Goal: Task Accomplishment & Management: Complete application form

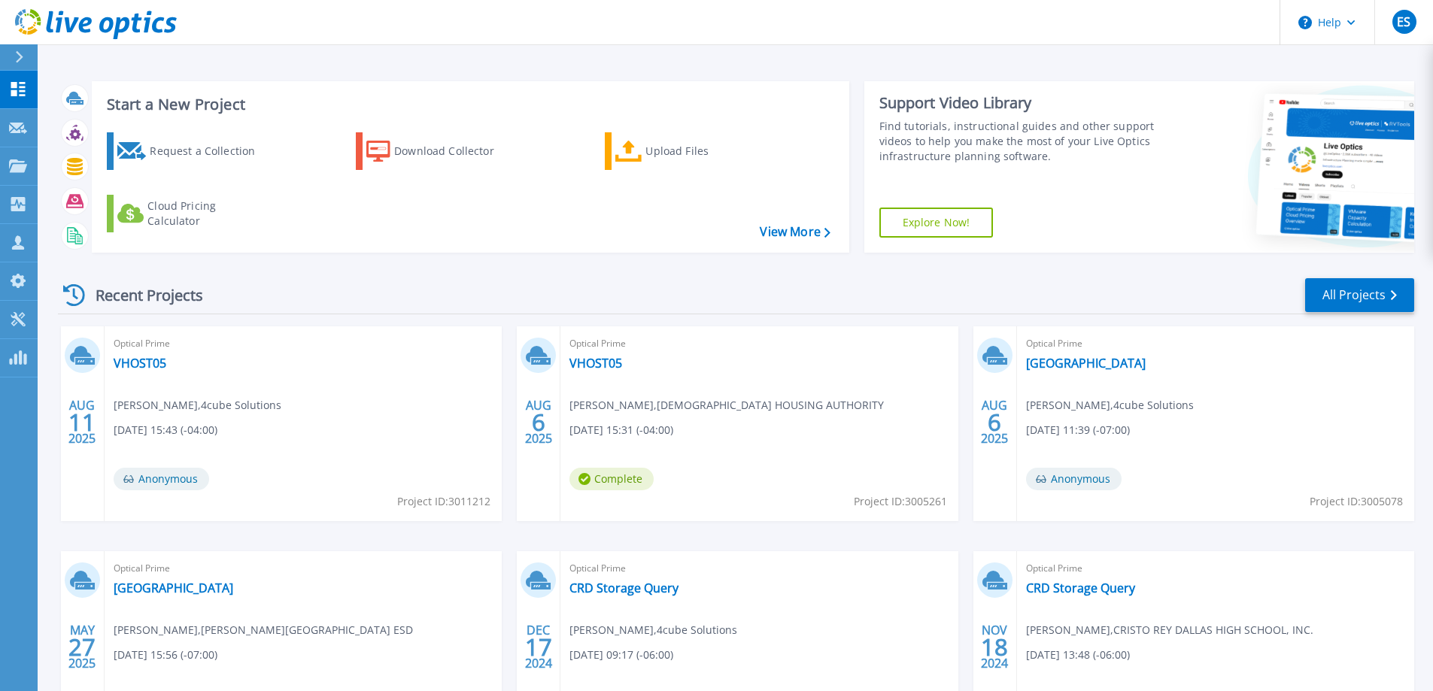
click at [17, 64] on div at bounding box center [26, 57] width 24 height 26
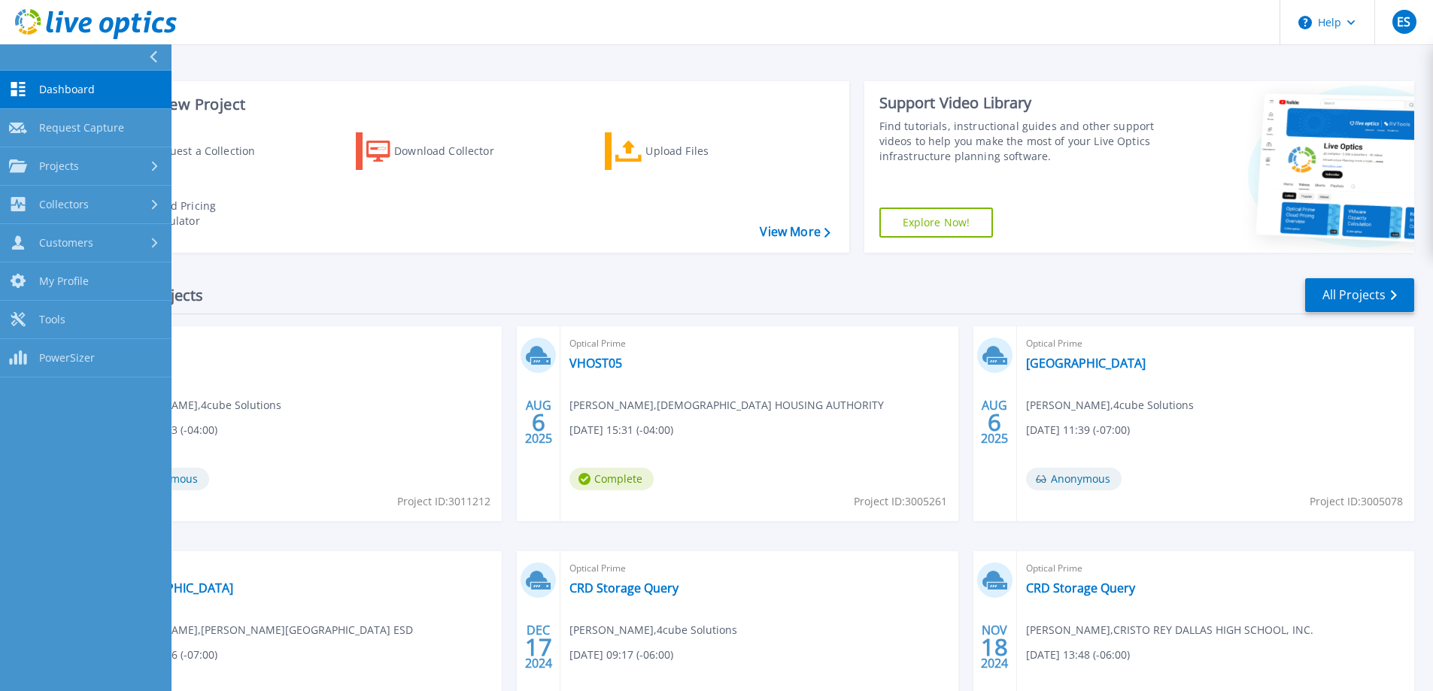
click at [88, 130] on span "Request Capture" at bounding box center [81, 128] width 85 height 14
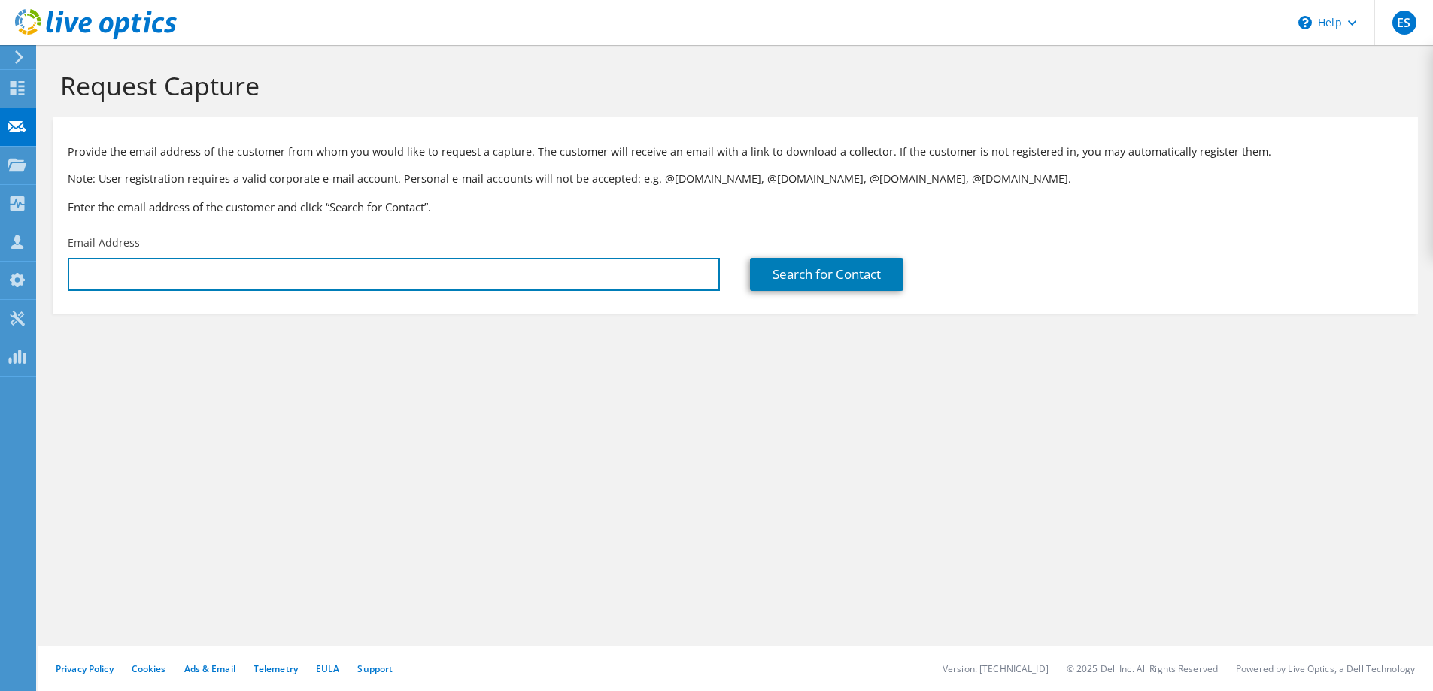
click at [235, 290] on input "text" at bounding box center [394, 274] width 652 height 33
click at [550, 274] on input "text" at bounding box center [394, 274] width 652 height 33
click at [146, 289] on input "text" at bounding box center [394, 274] width 652 height 33
click at [284, 281] on input "text" at bounding box center [394, 274] width 652 height 33
paste input "danny.wheeler@lincoln.k12.or.us"
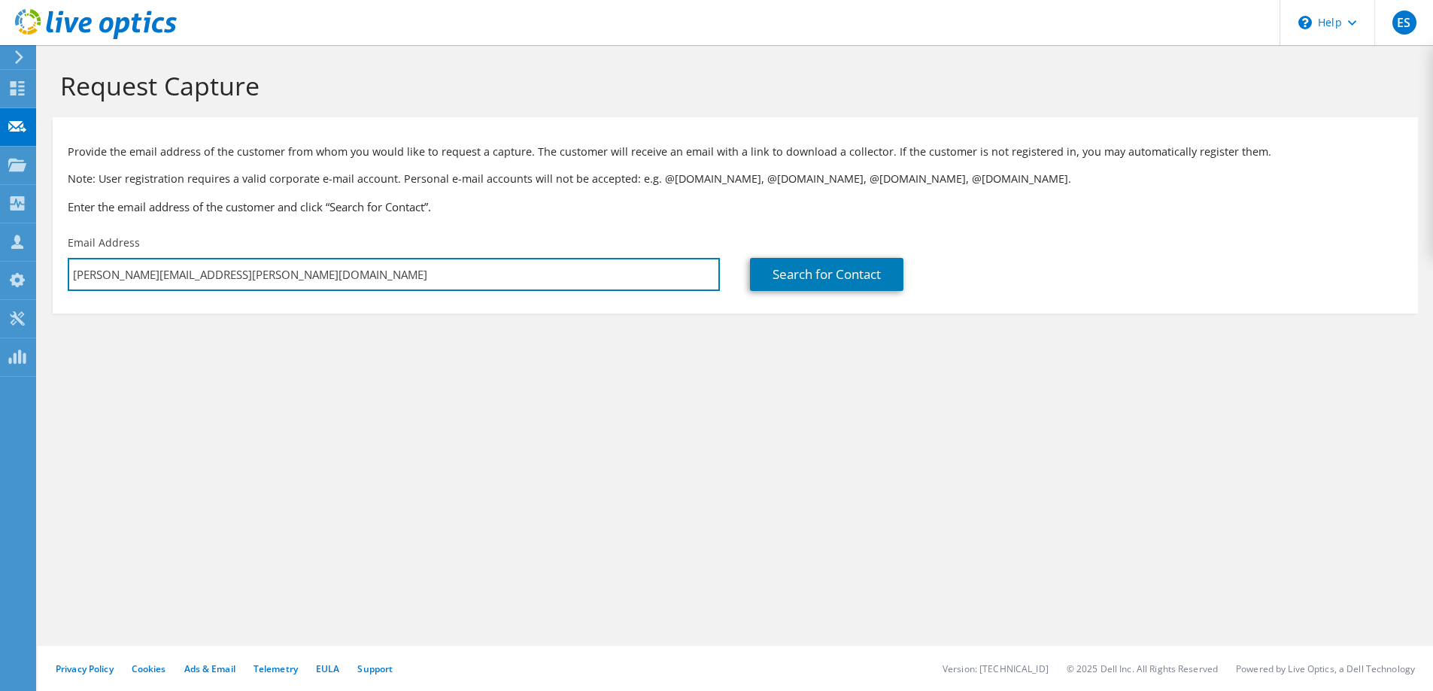
type input "danny.wheeler@lincoln.k12.or.us"
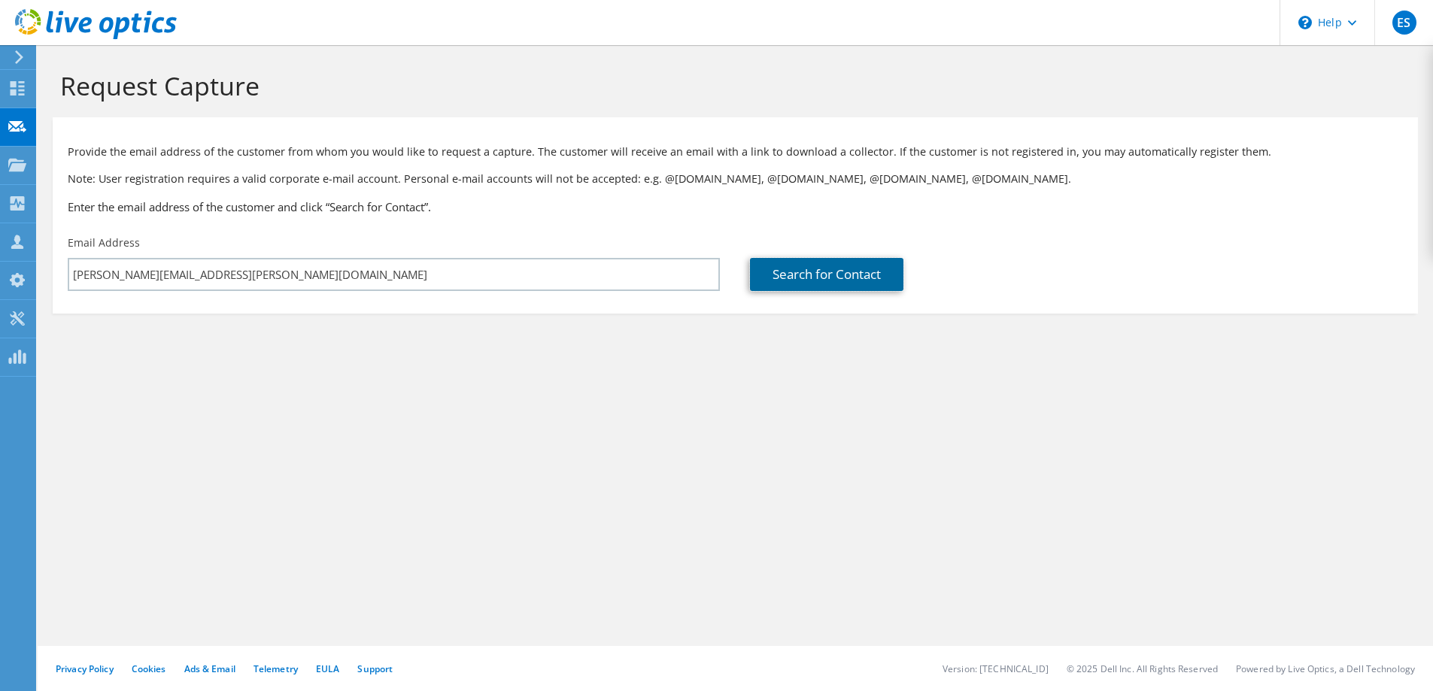
click at [826, 275] on link "Search for Contact" at bounding box center [826, 274] width 153 height 33
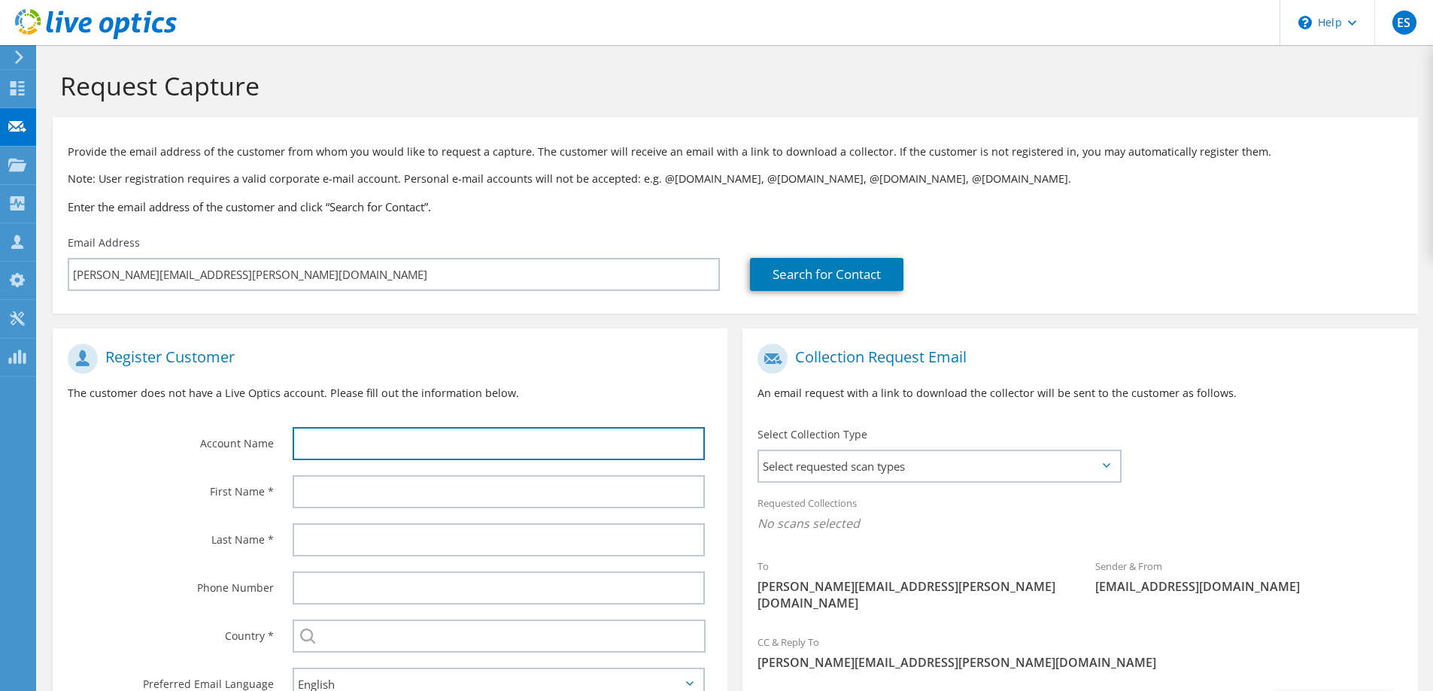
drag, startPoint x: 417, startPoint y: 445, endPoint x: 219, endPoint y: 423, distance: 199.9
click at [417, 445] on input "text" at bounding box center [499, 443] width 412 height 33
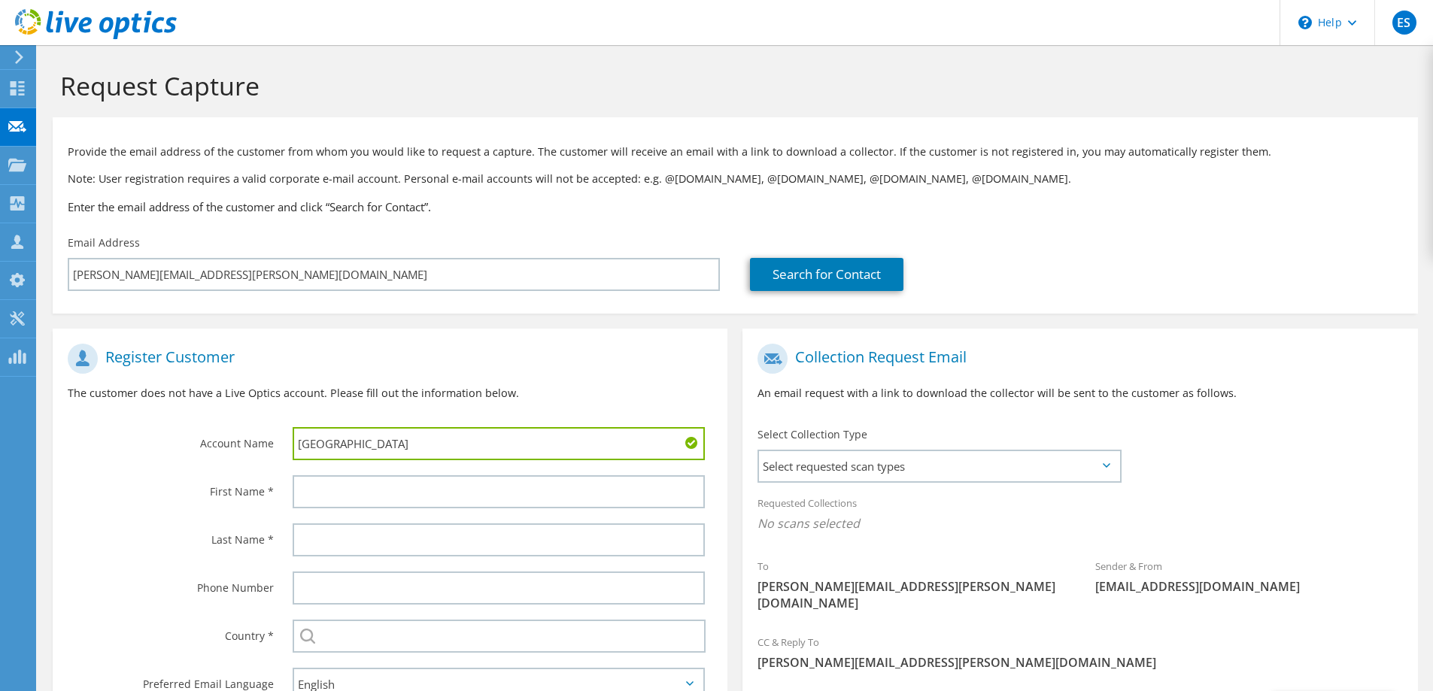
type input "Eddyville Charter School"
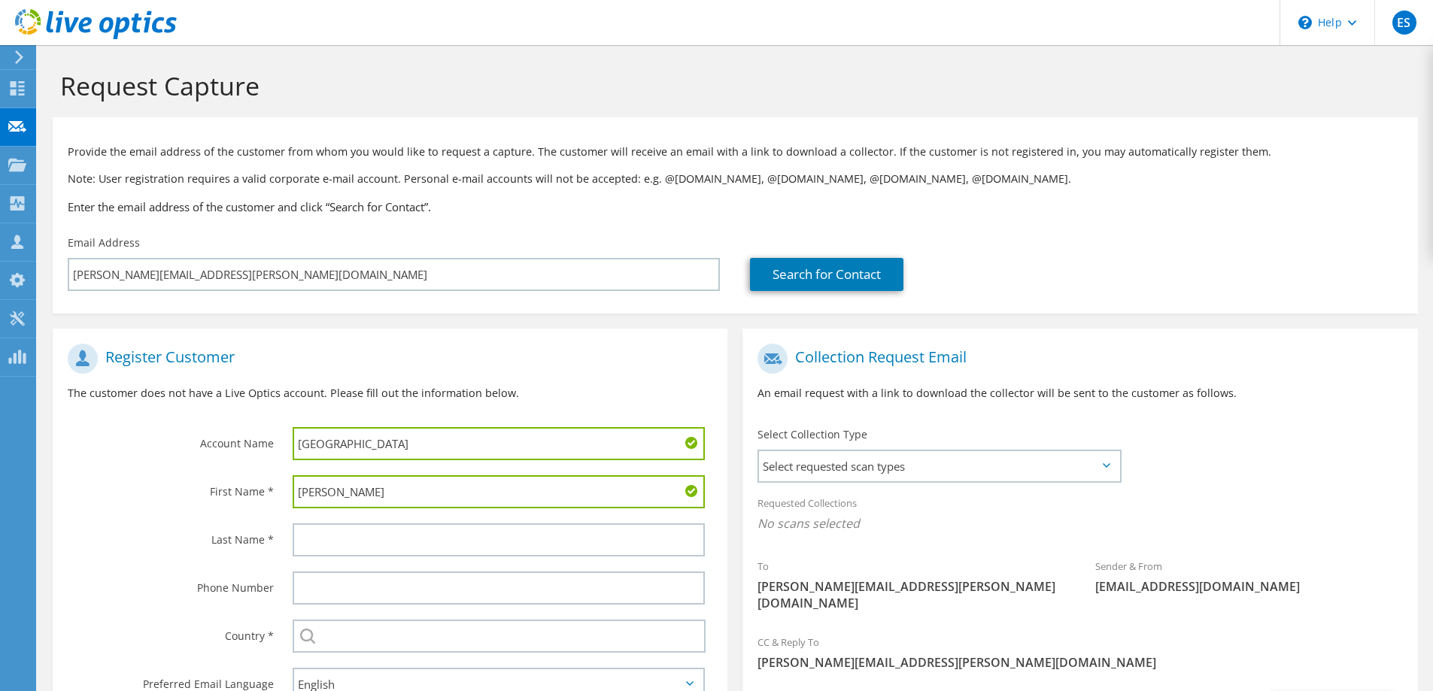
type input "Danny"
click at [375, 547] on input "text" at bounding box center [499, 540] width 412 height 33
click at [466, 540] on input "text" at bounding box center [499, 540] width 412 height 33
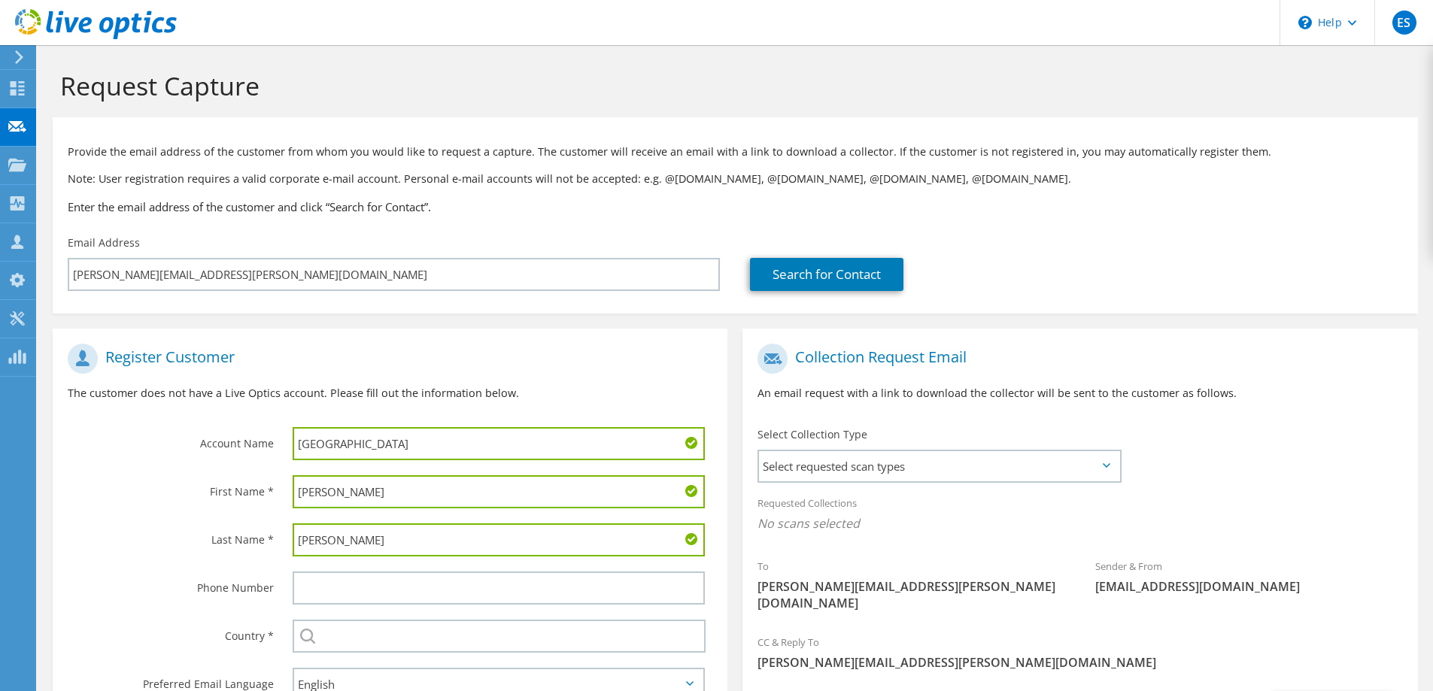
type input "Wheeler"
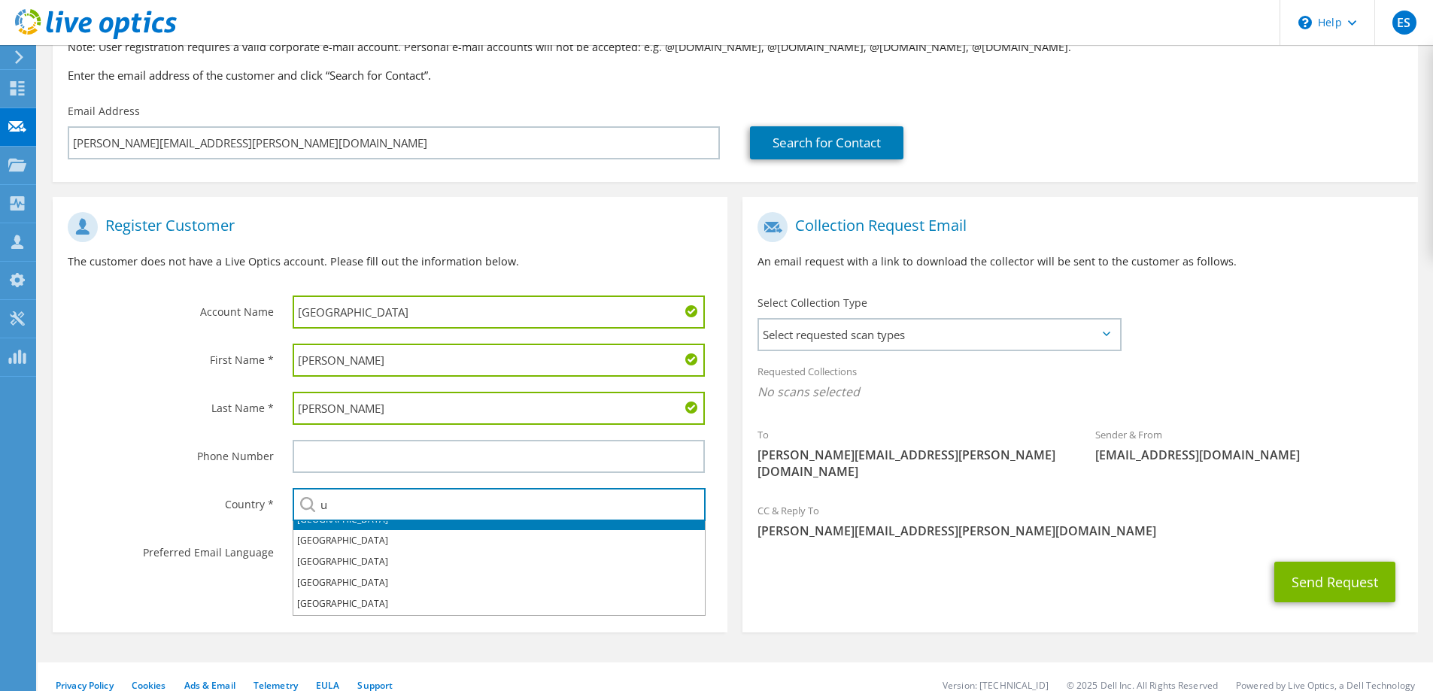
scroll to position [75, 0]
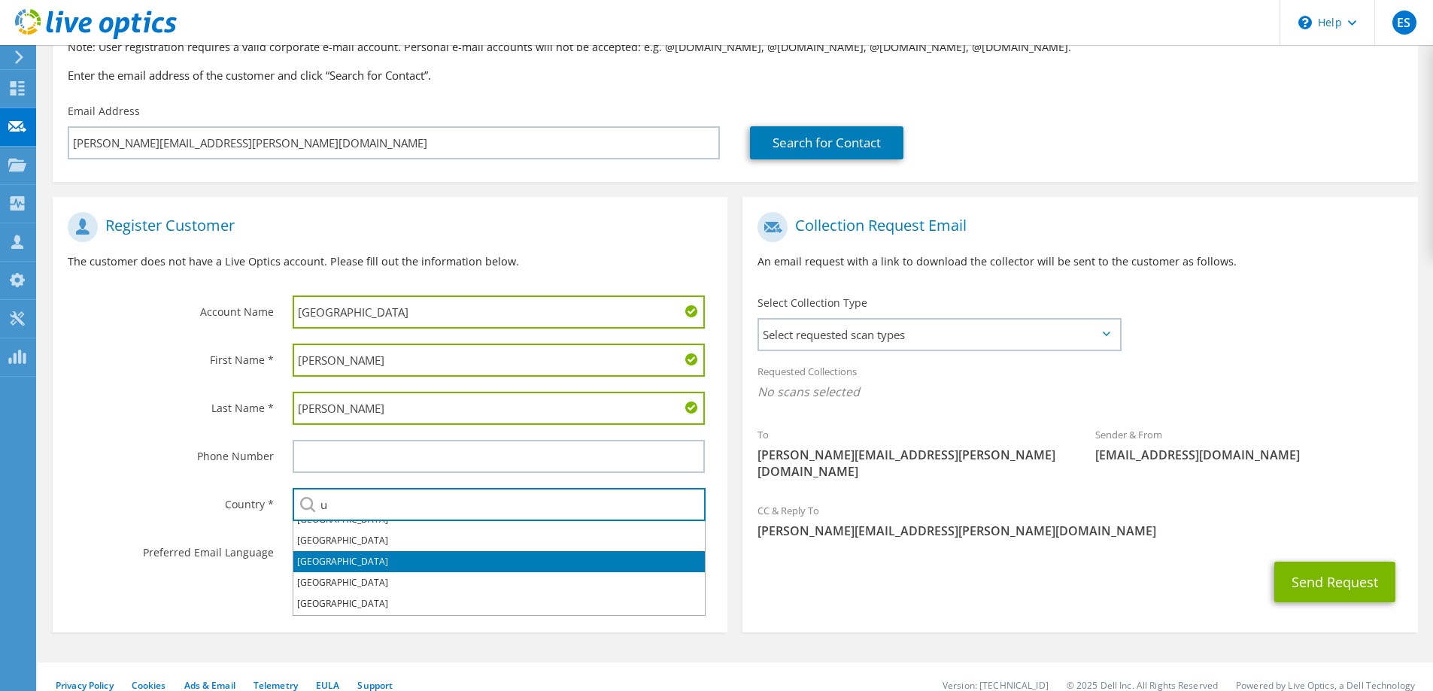
click at [448, 555] on li "United States" at bounding box center [498, 561] width 411 height 21
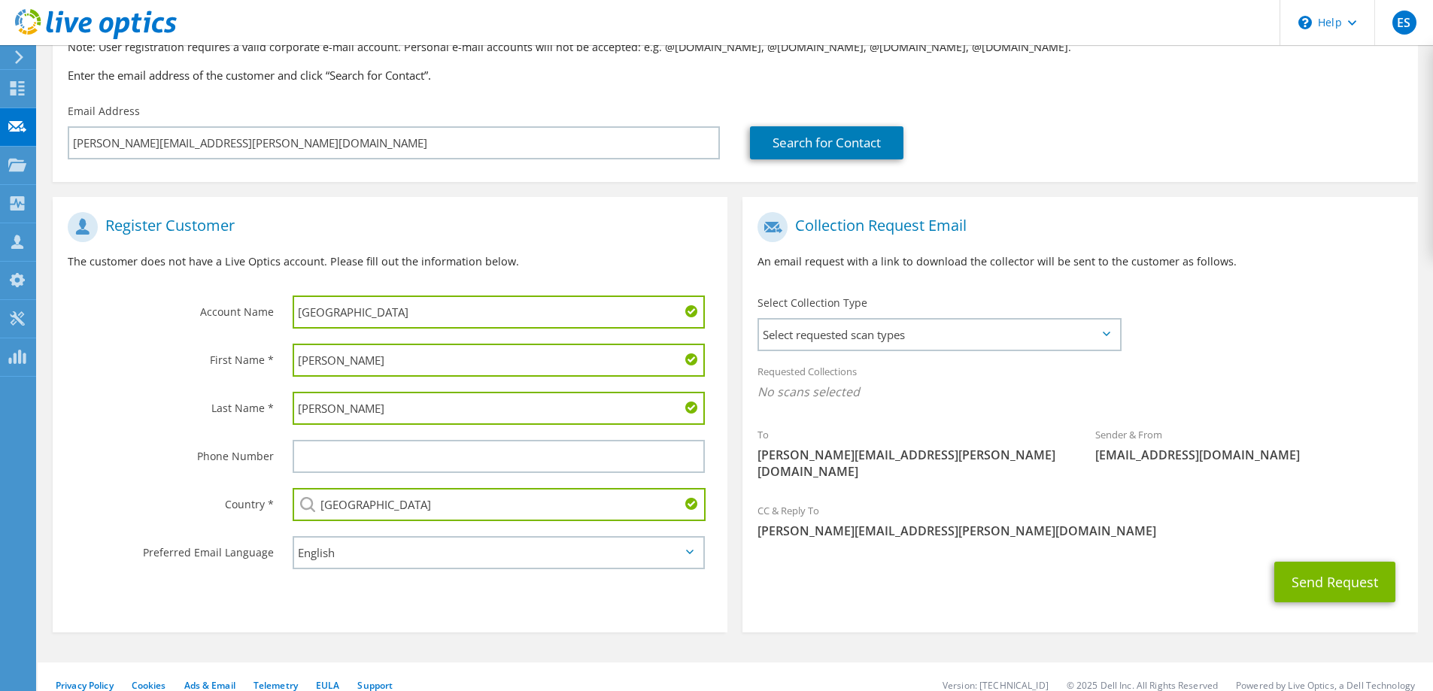
type input "United States"
click at [381, 554] on select "English Deutsch Español Français Italiano Polski Português Русский 한국어 中文 日本語" at bounding box center [499, 552] width 412 height 33
click at [147, 454] on label "Phone Number" at bounding box center [171, 452] width 206 height 24
click at [894, 336] on span "Select requested scan types" at bounding box center [939, 335] width 360 height 30
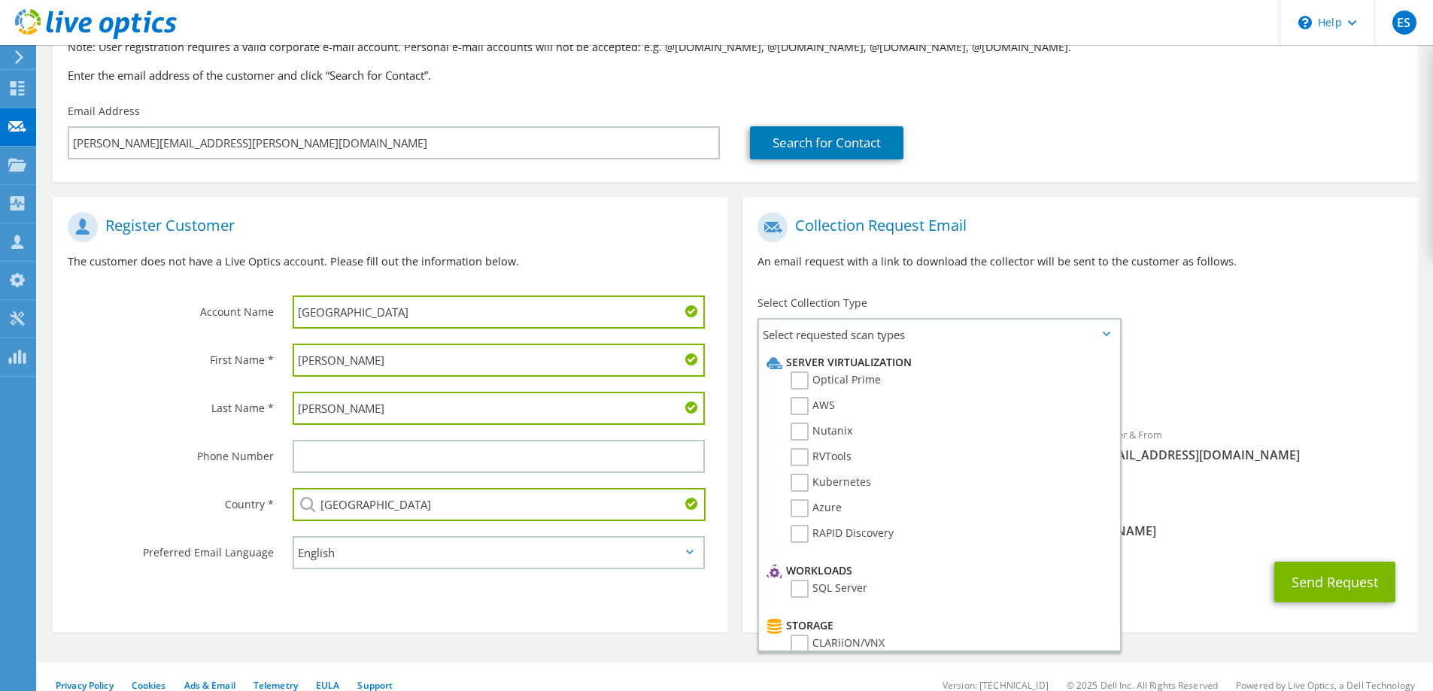
click at [863, 376] on label "Optical Prime" at bounding box center [836, 381] width 90 height 18
click at [0, 0] on input "Optical Prime" at bounding box center [0, 0] width 0 height 0
click at [669, 618] on section "Register Customer The customer does not have a Live Optics account. Please fill…" at bounding box center [390, 417] width 675 height 440
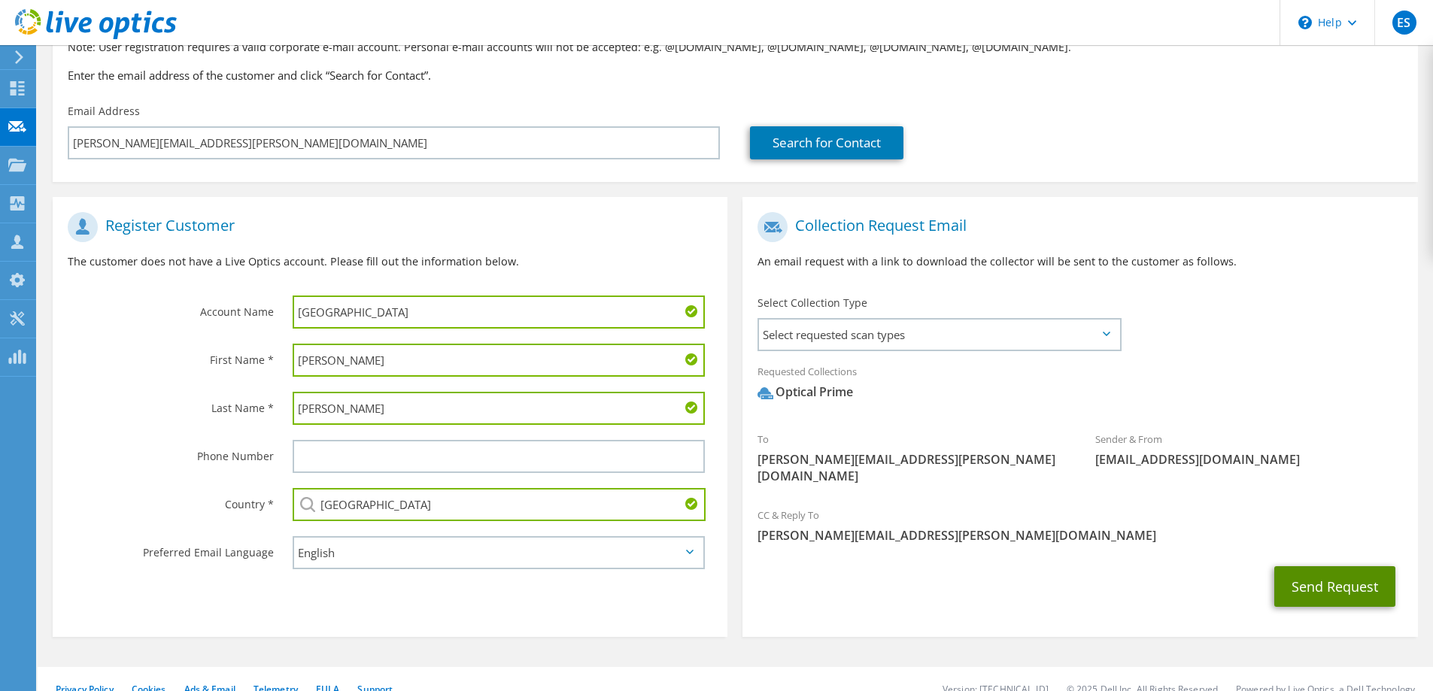
click at [1322, 578] on button "Send Request" at bounding box center [1334, 586] width 121 height 41
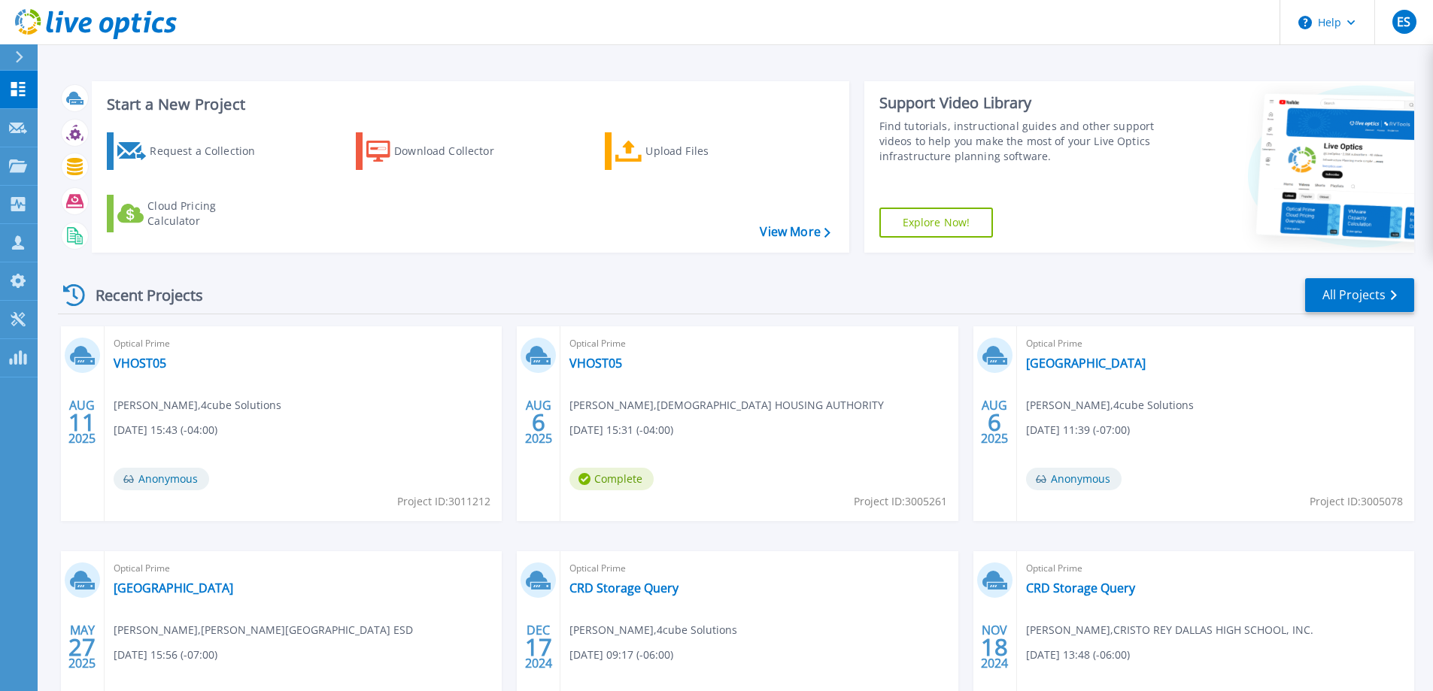
click at [323, 290] on div "Recent Projects All Projects" at bounding box center [736, 296] width 1356 height 38
click at [338, 264] on div "Start a New Project Request a Collection Download Collector Upload Files Cloud …" at bounding box center [736, 167] width 1356 height 196
click at [302, 263] on div "Start a New Project Request a Collection Download Collector Upload Files Cloud …" at bounding box center [736, 167] width 1356 height 196
click at [523, 44] on header "Help ES Partner Team Member Ernesto Sanchez Ernesto.Sanchez@4cube.com 4cube Sol…" at bounding box center [716, 22] width 1433 height 45
click at [315, 279] on div "Recent Projects All Projects" at bounding box center [736, 296] width 1356 height 38
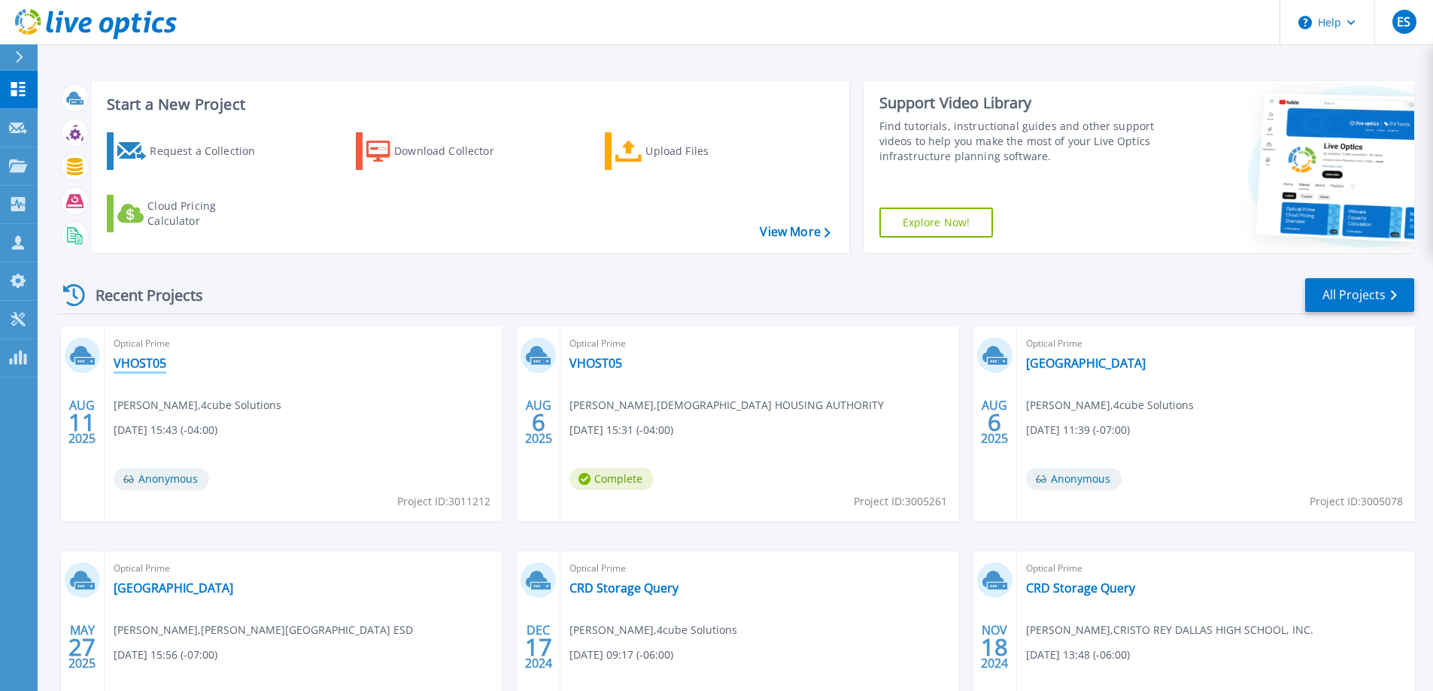
click at [143, 356] on link "VHOST05" at bounding box center [140, 363] width 53 height 15
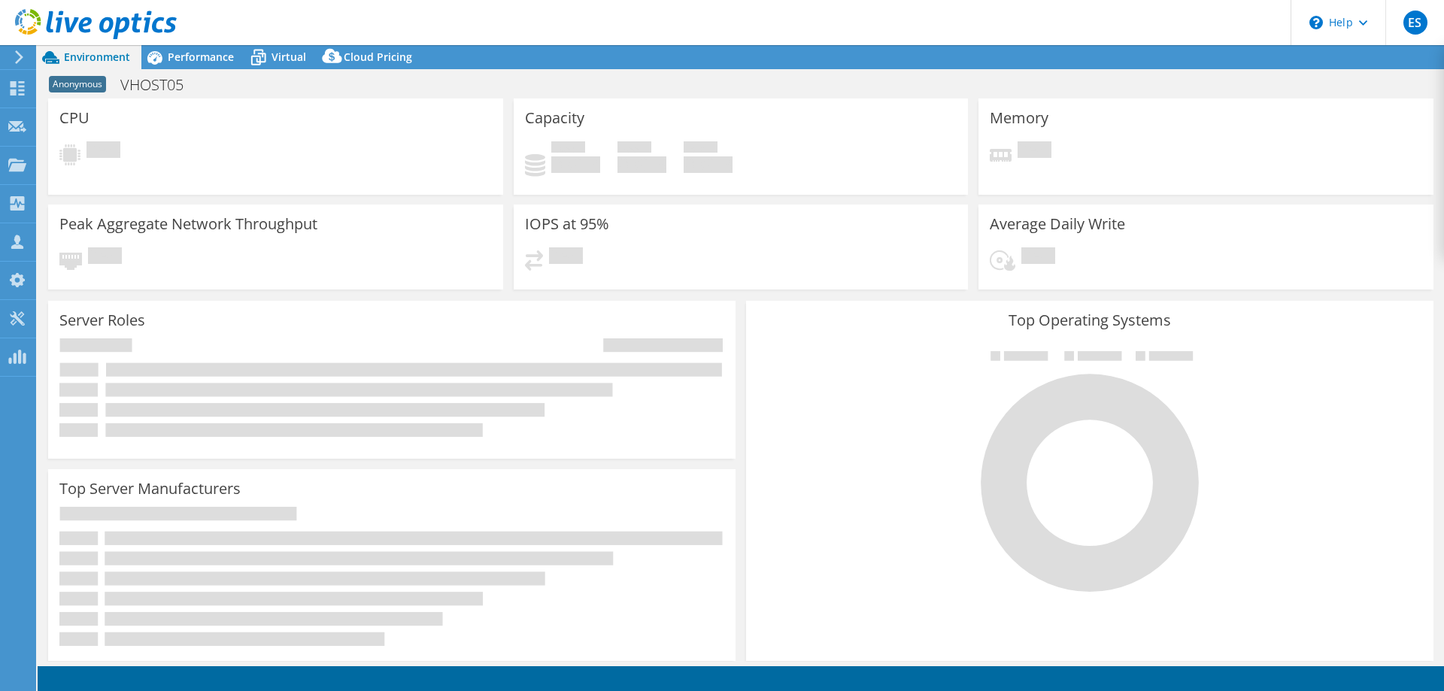
select select "USD"
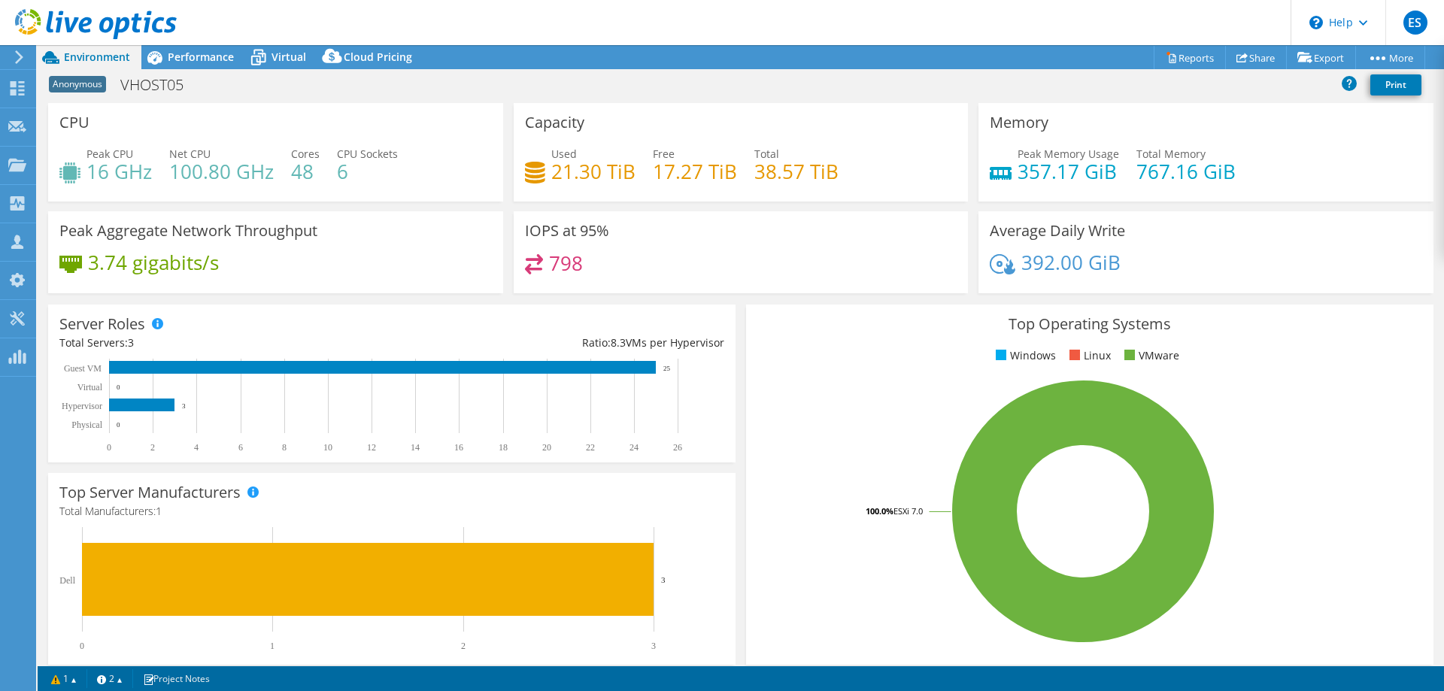
click at [296, 61] on span "Virtual" at bounding box center [289, 57] width 35 height 14
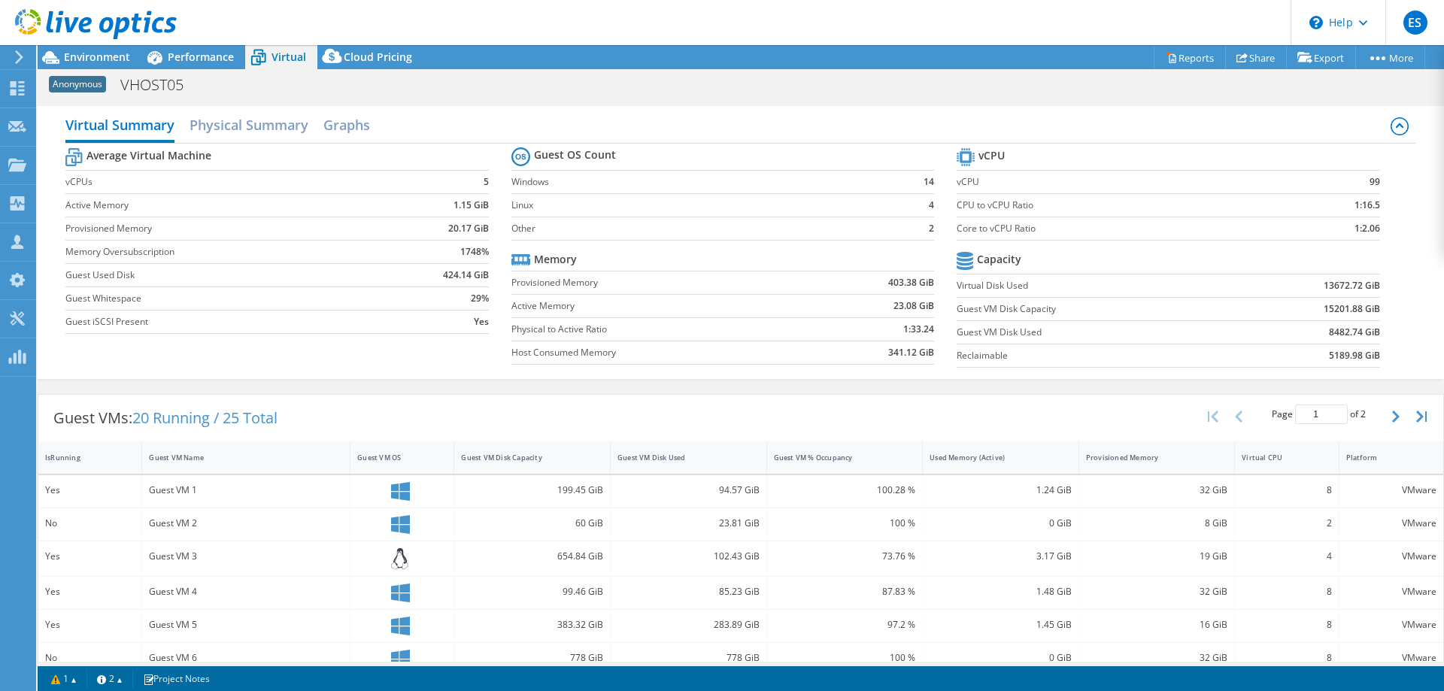
click at [93, 53] on span "Environment" at bounding box center [97, 57] width 66 height 14
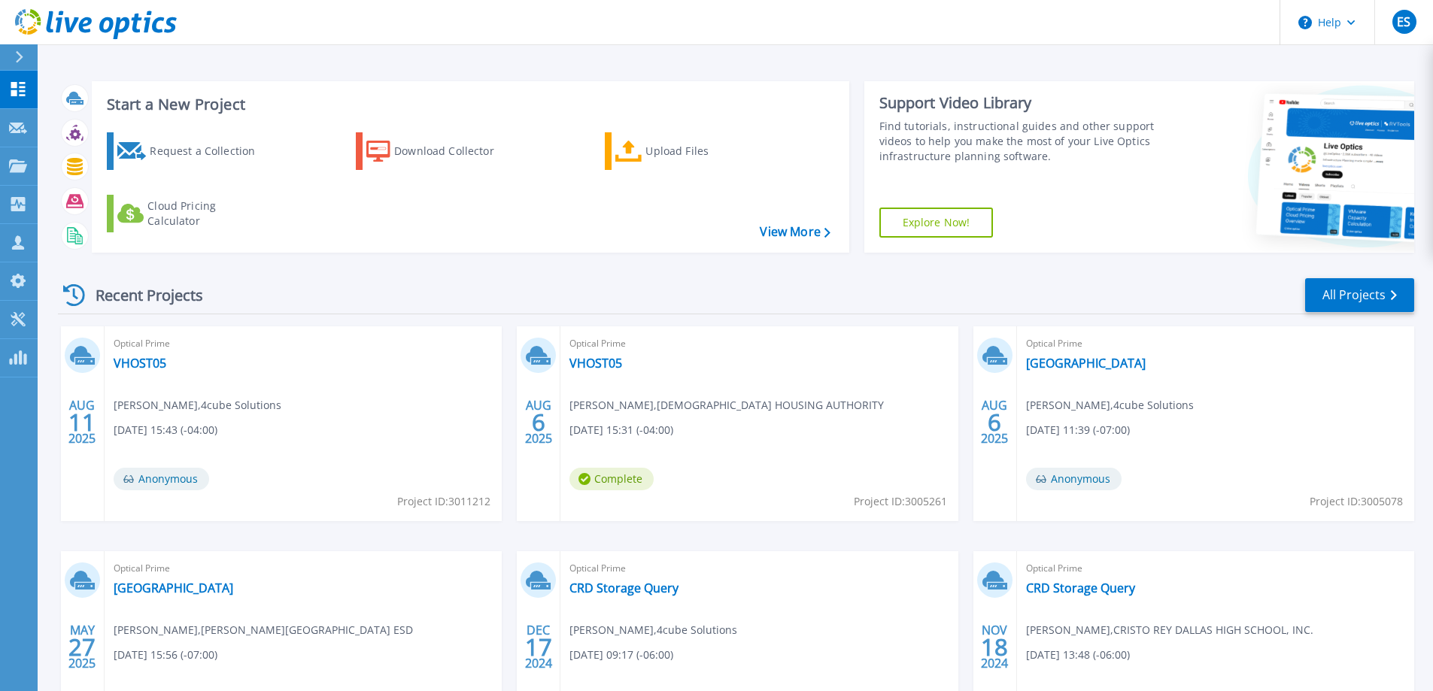
click at [20, 53] on icon at bounding box center [19, 57] width 8 height 12
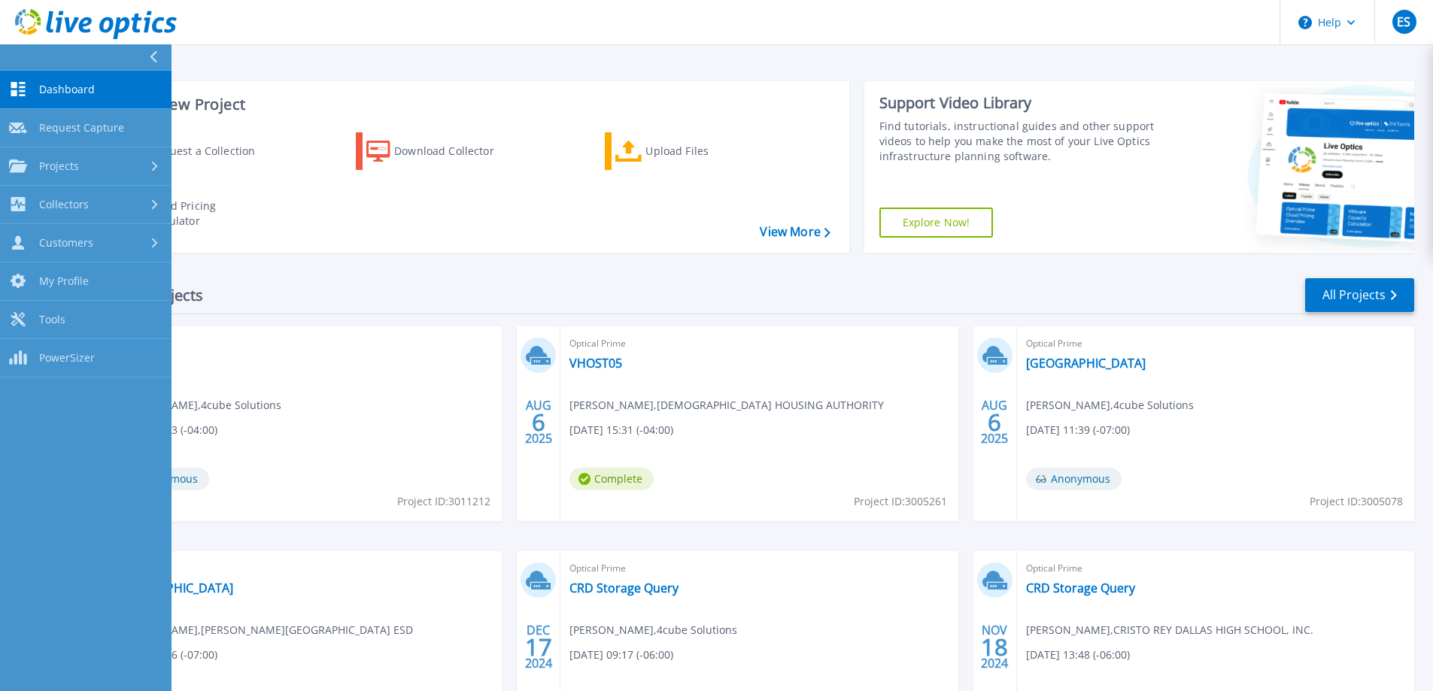
click at [104, 126] on span "Request Capture" at bounding box center [81, 128] width 85 height 14
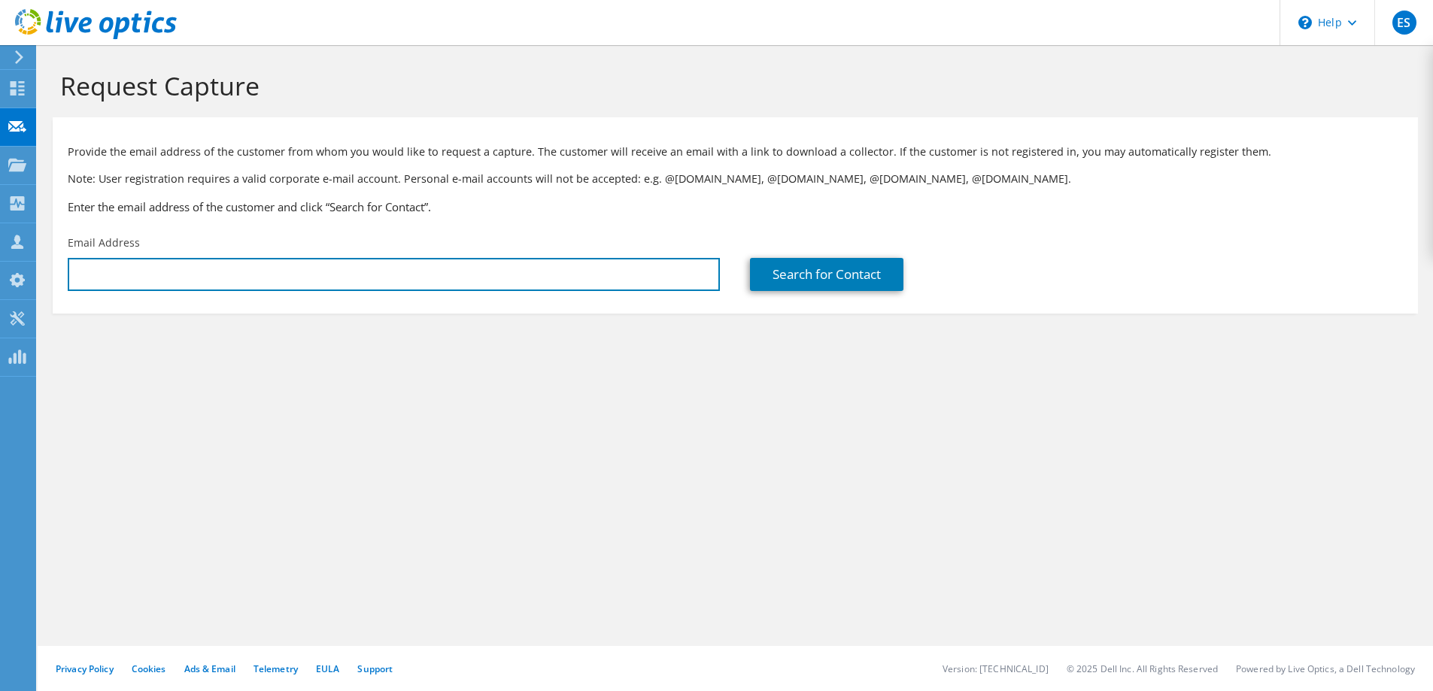
click at [187, 282] on input "text" at bounding box center [394, 274] width 652 height 33
click at [255, 280] on input "text" at bounding box center [394, 274] width 652 height 33
paste input "[EMAIL_ADDRESS][DOMAIN_NAME]"
type input "[EMAIL_ADDRESS][DOMAIN_NAME]"
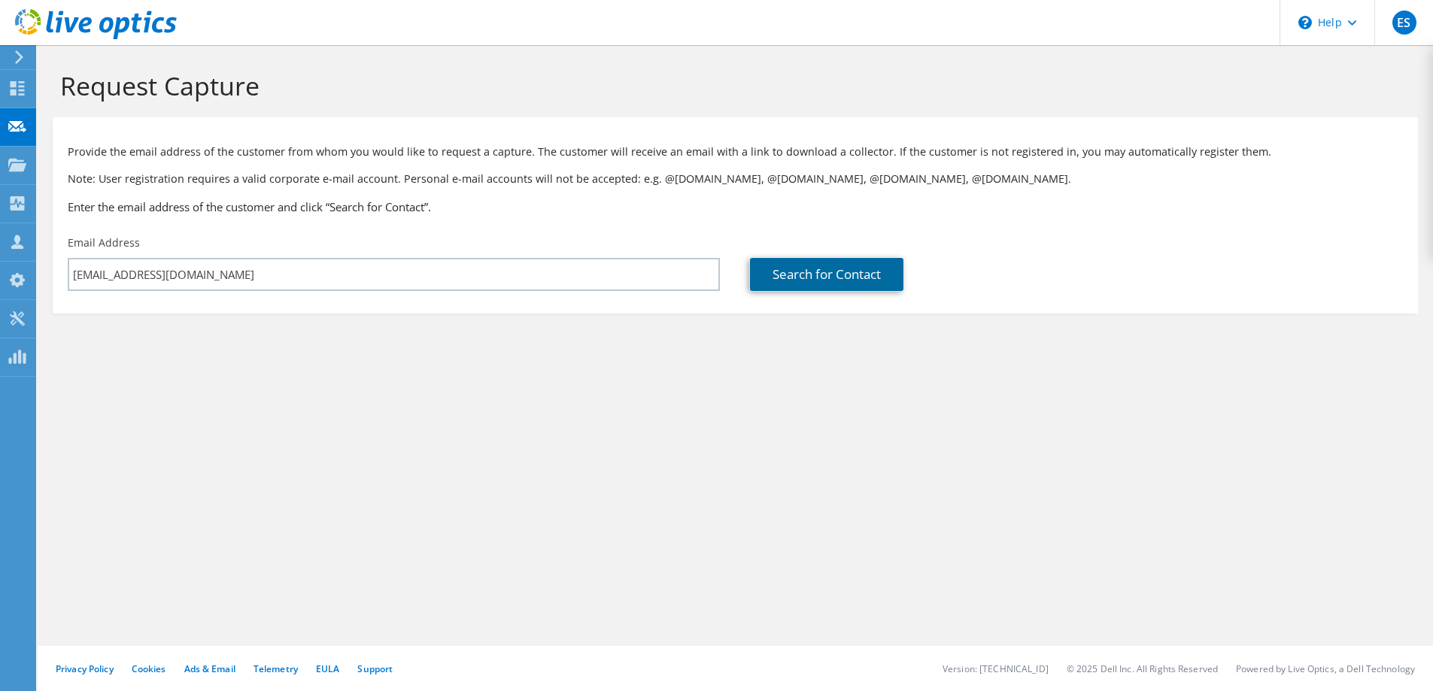
click at [836, 272] on link "Search for Contact" at bounding box center [826, 274] width 153 height 33
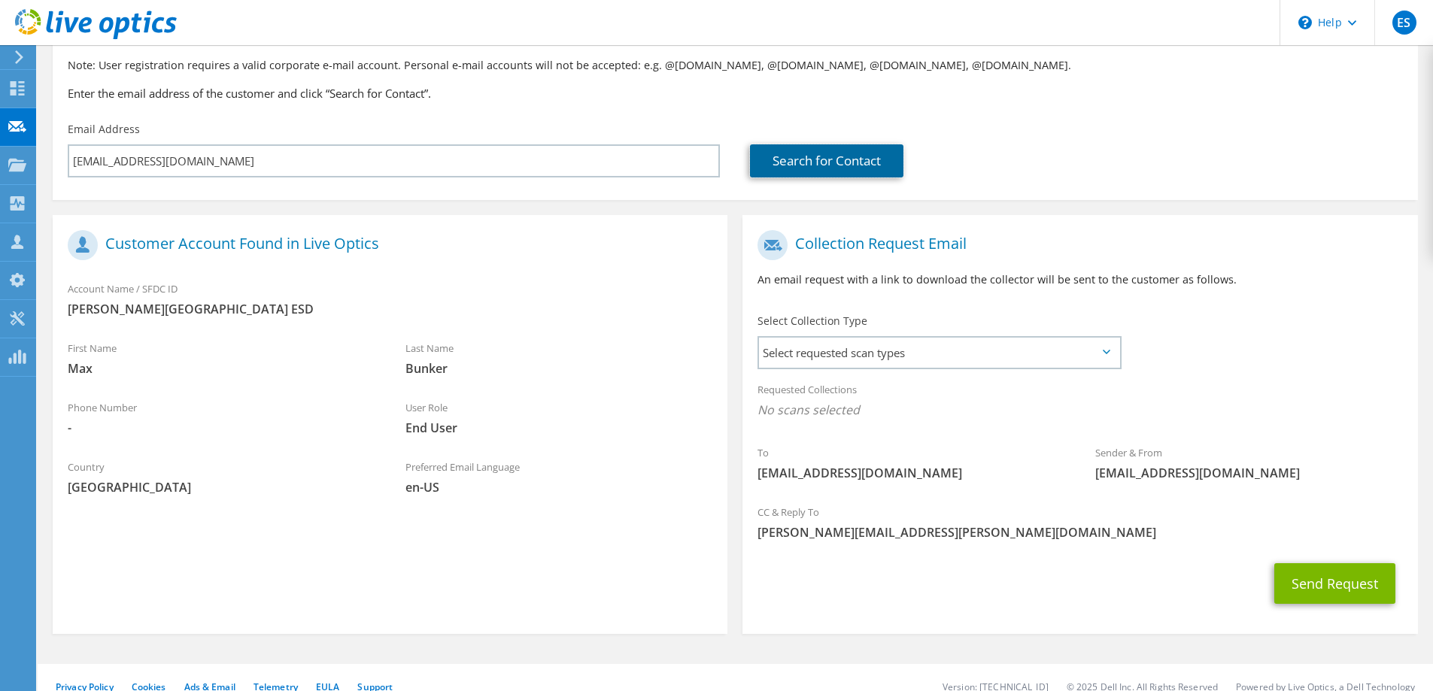
scroll to position [132, 0]
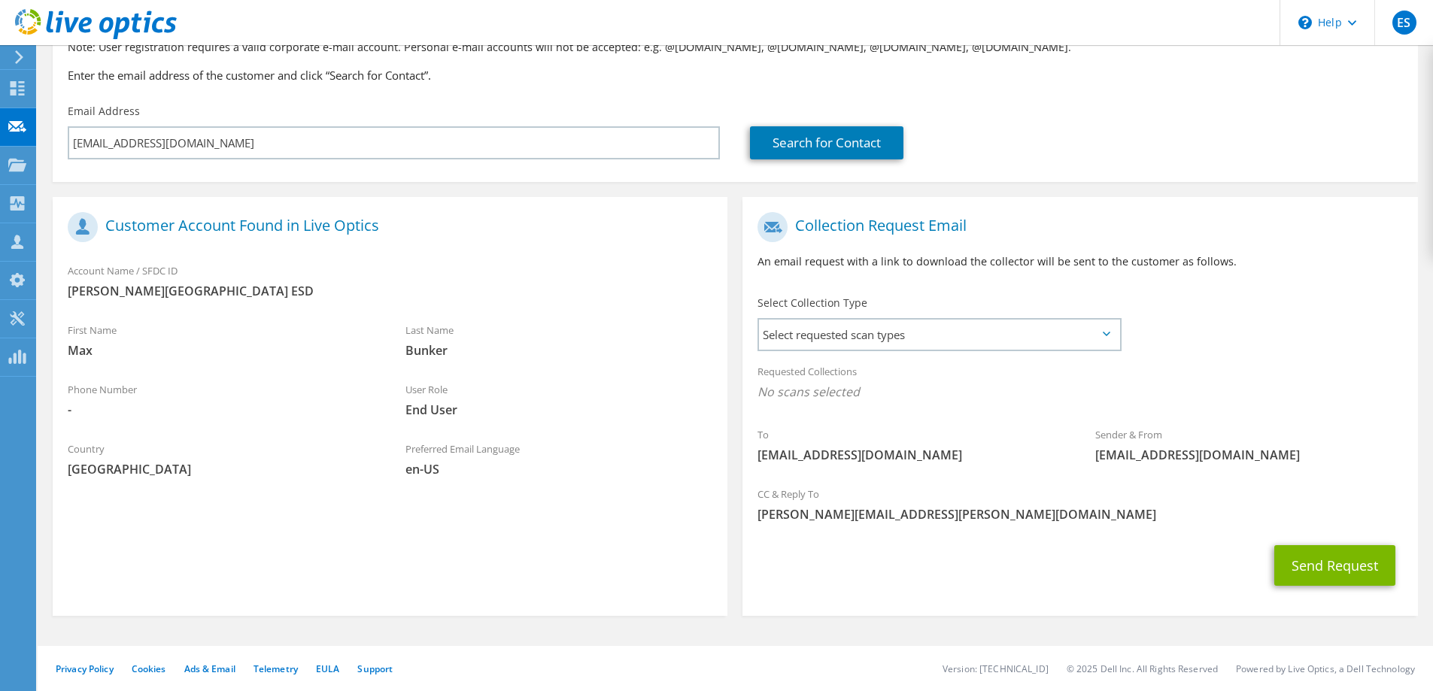
click at [944, 331] on span "Select requested scan types" at bounding box center [939, 335] width 360 height 30
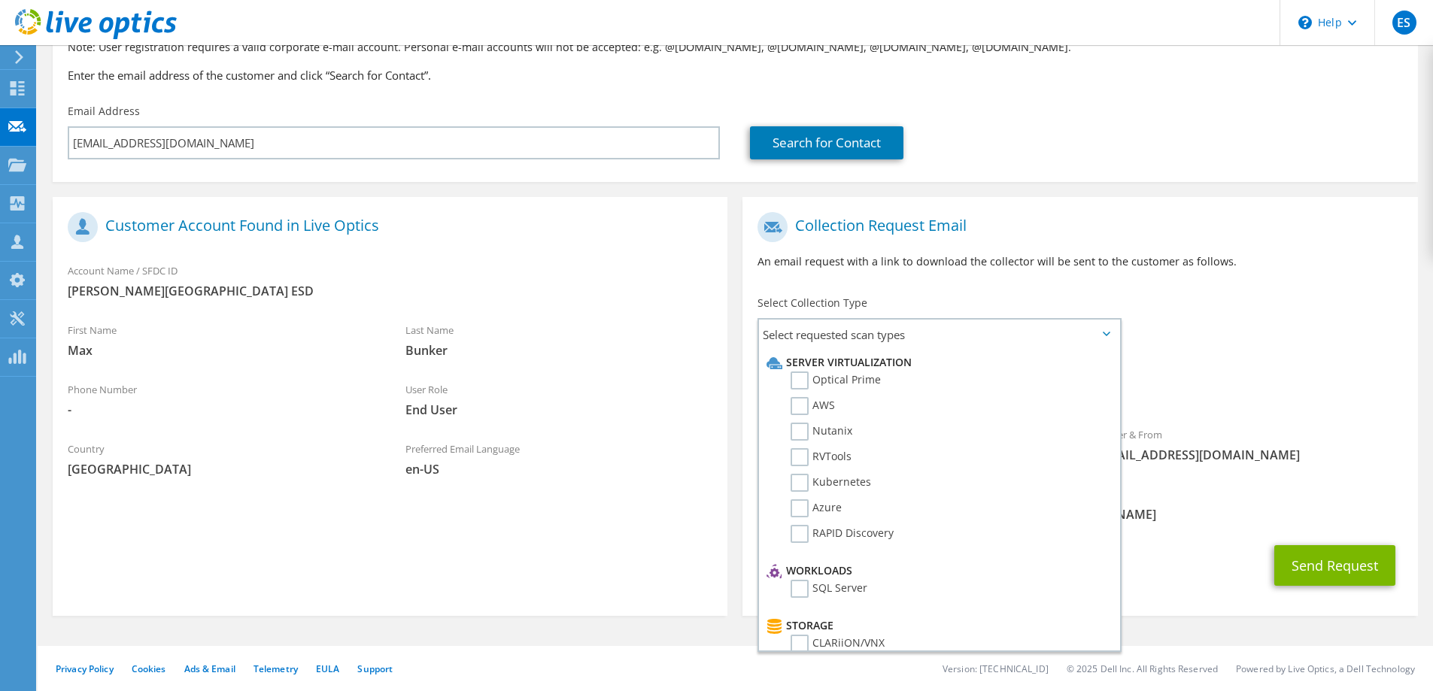
click at [845, 384] on label "Optical Prime" at bounding box center [836, 381] width 90 height 18
click at [0, 0] on input "Optical Prime" at bounding box center [0, 0] width 0 height 0
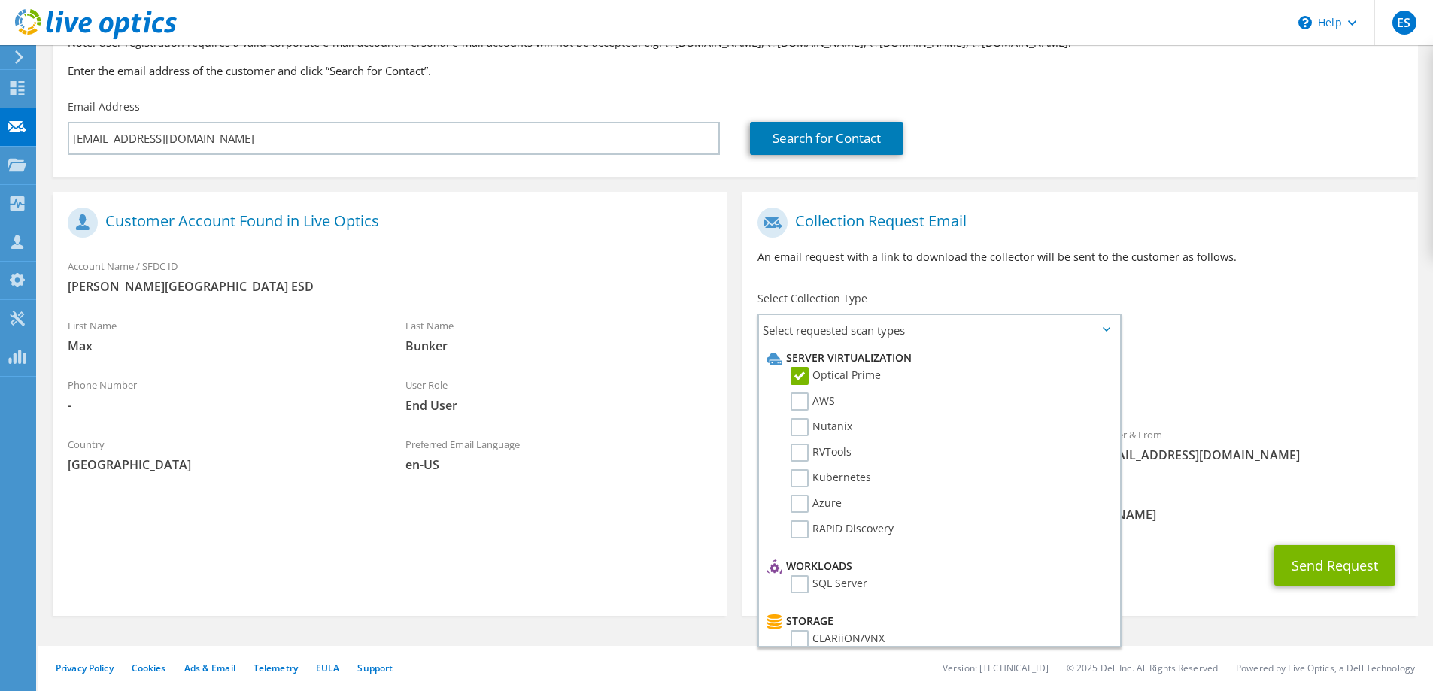
click at [1156, 125] on div "Search for Contact" at bounding box center [1076, 138] width 652 height 33
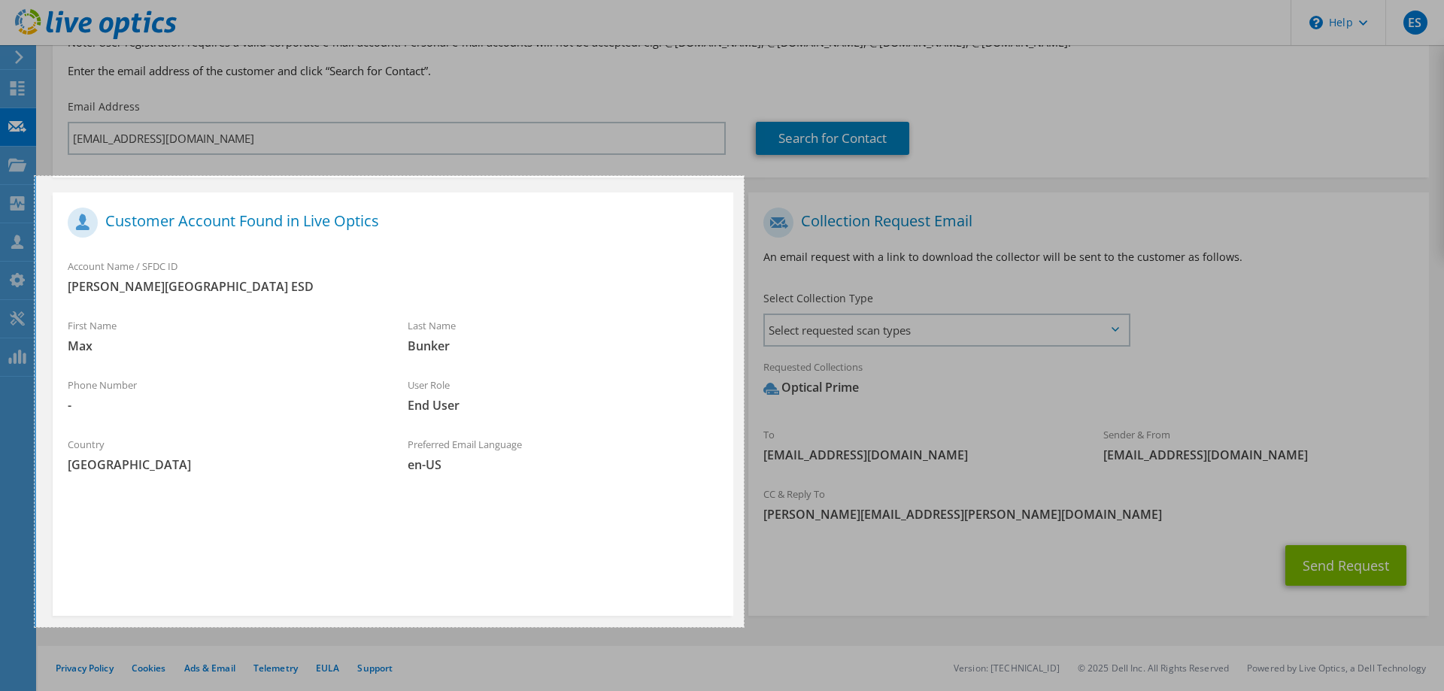
drag, startPoint x: 35, startPoint y: 176, endPoint x: 744, endPoint y: 627, distance: 840.7
click at [744, 627] on div "943 X 600" at bounding box center [722, 277] width 1444 height 827
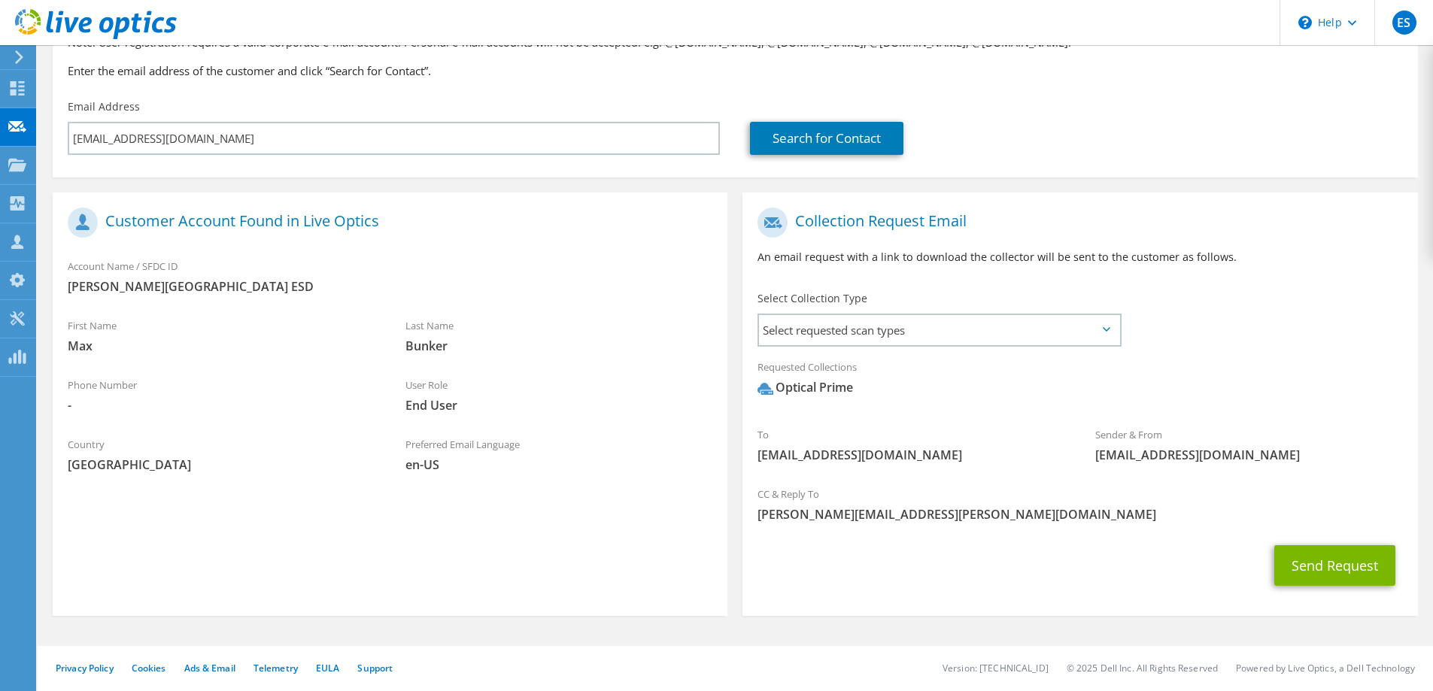
click at [984, 329] on span "Select requested scan types" at bounding box center [939, 330] width 360 height 30
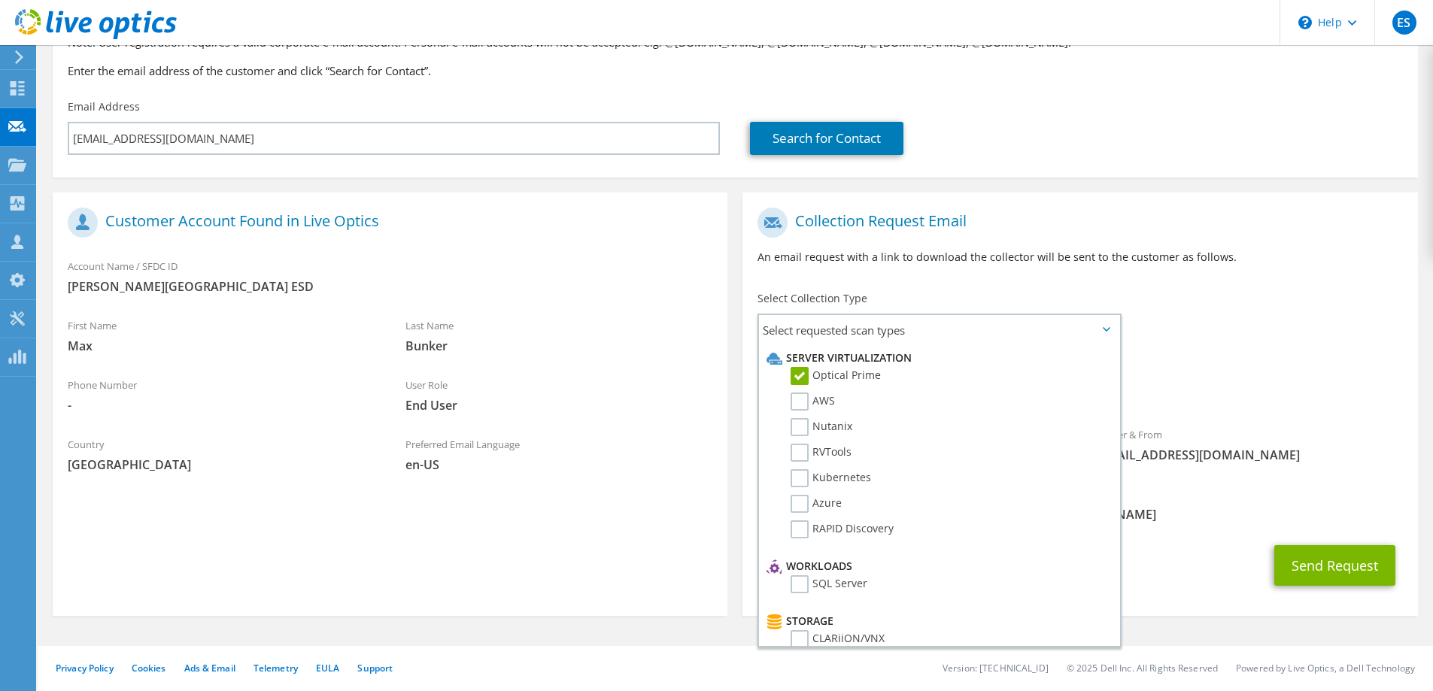
click at [1280, 140] on div "Search for Contact" at bounding box center [1076, 138] width 652 height 33
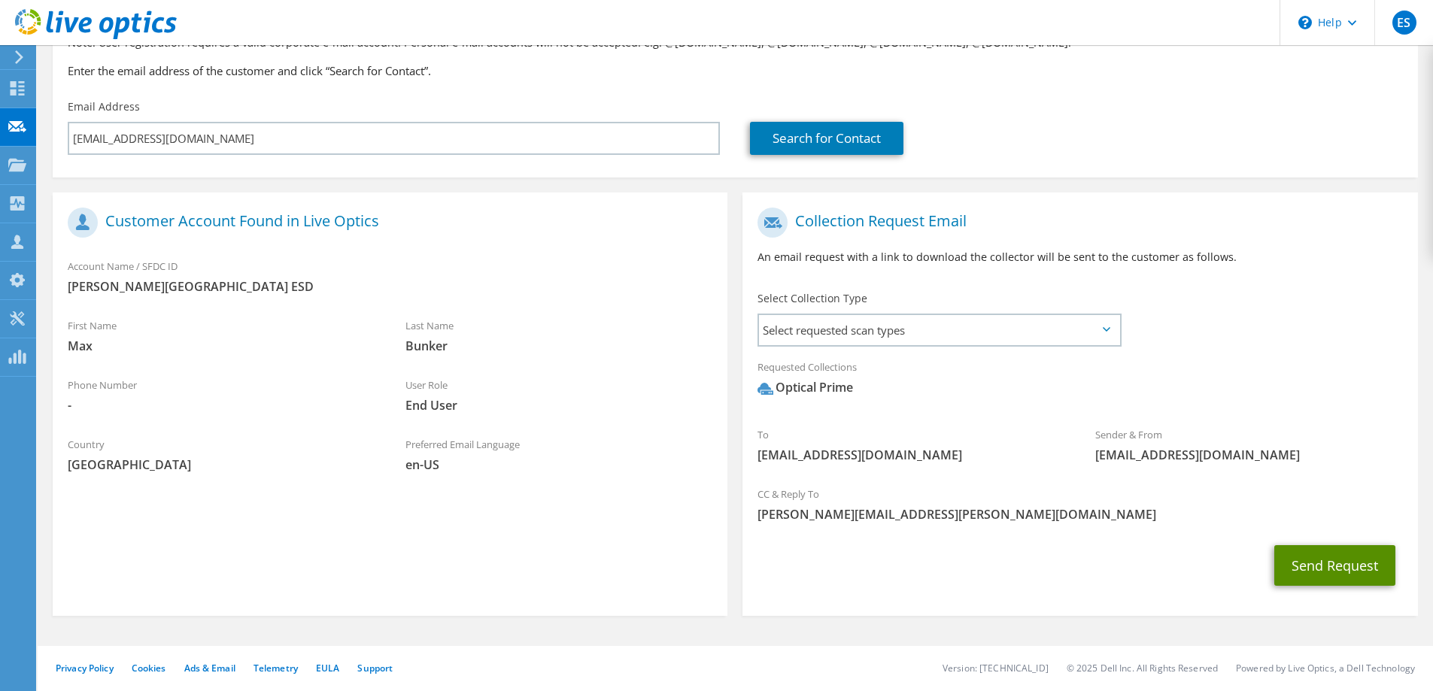
click at [1343, 564] on button "Send Request" at bounding box center [1334, 565] width 121 height 41
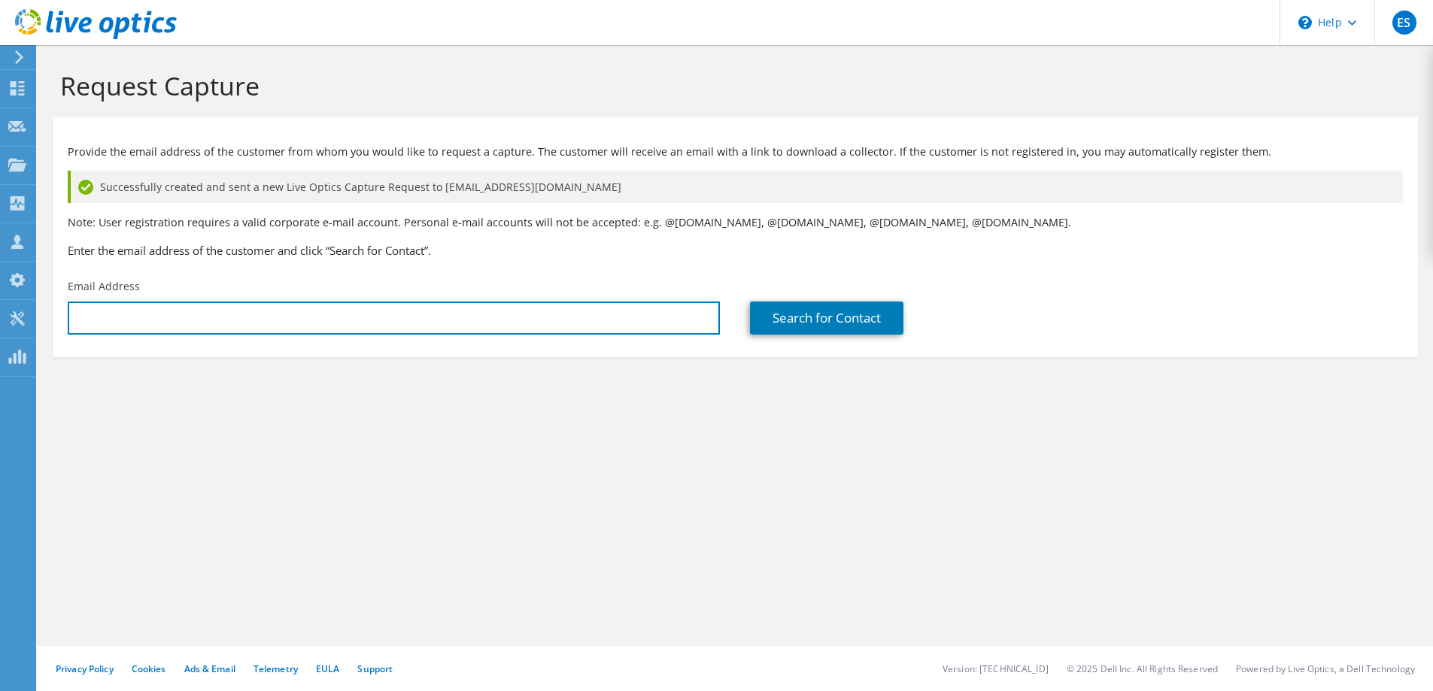
click at [214, 329] on input "text" at bounding box center [394, 318] width 652 height 33
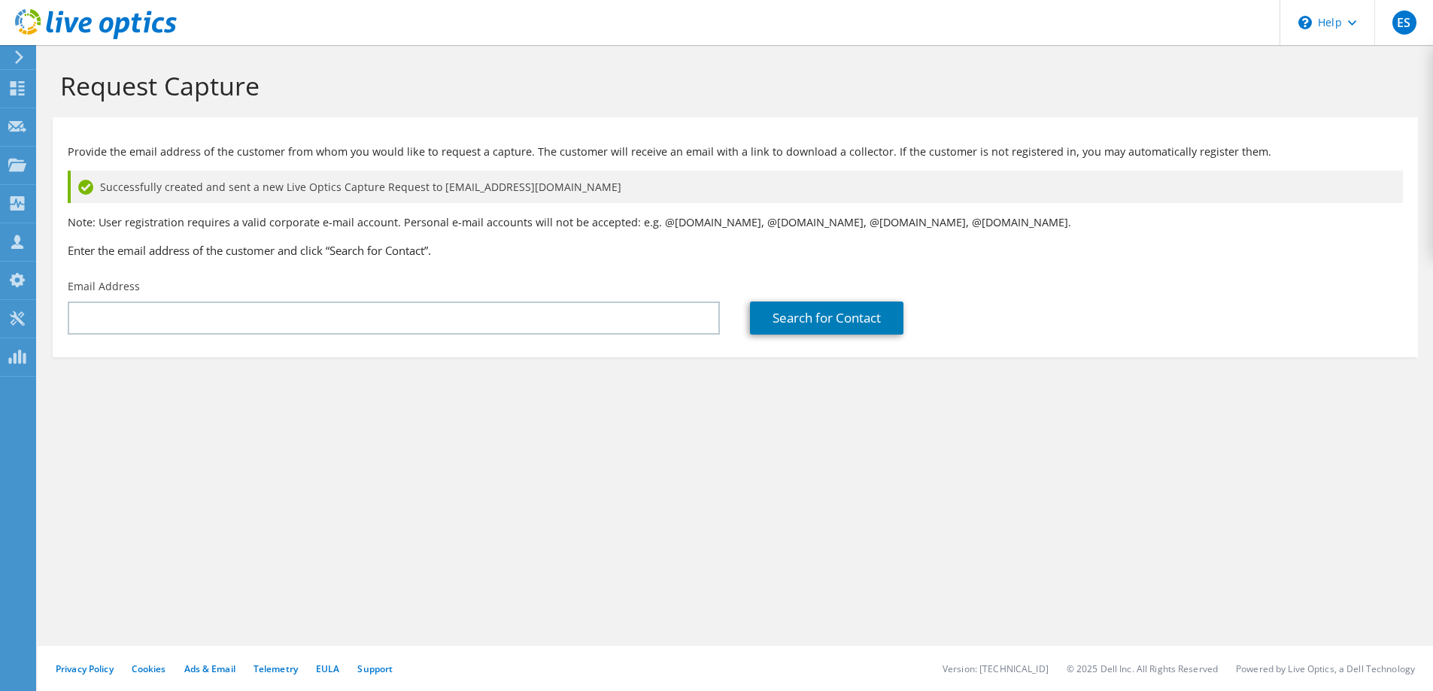
drag, startPoint x: 130, startPoint y: 338, endPoint x: 131, endPoint y: 320, distance: 18.1
click at [130, 338] on div "Email Address" at bounding box center [394, 307] width 682 height 71
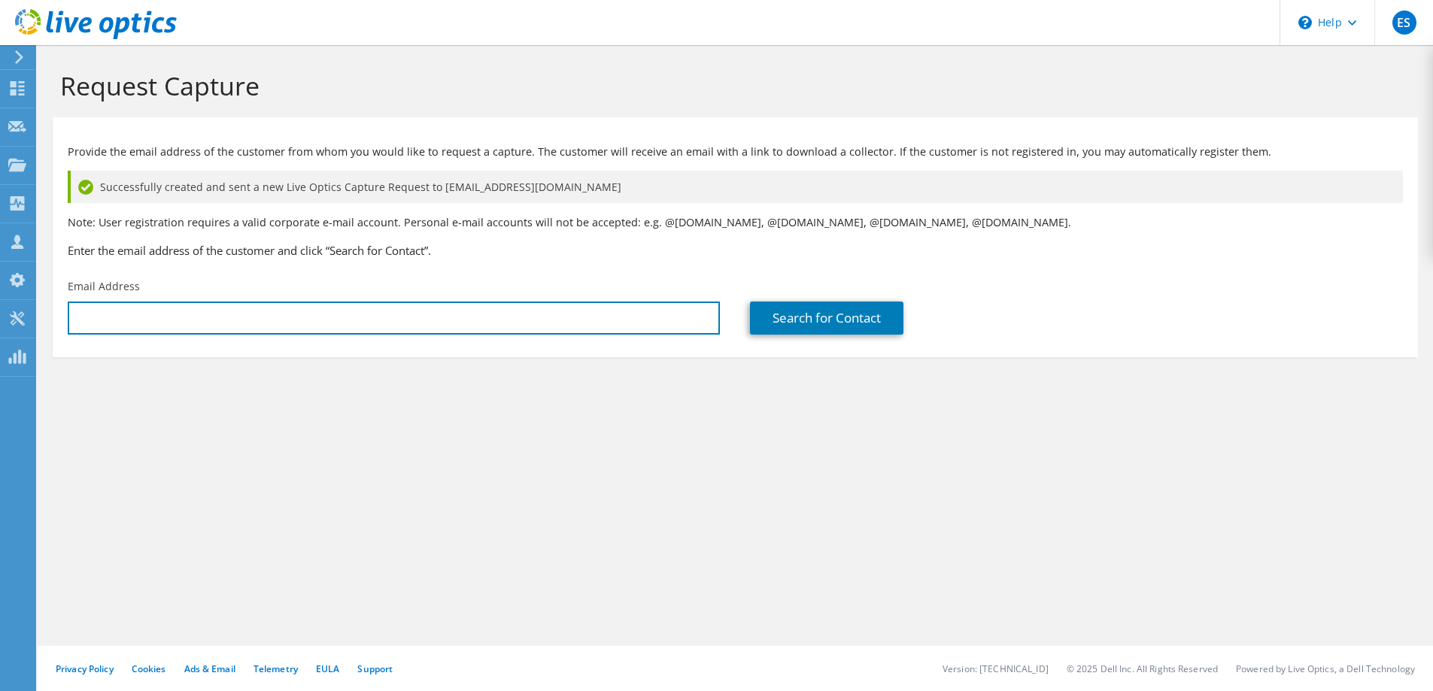
click at [130, 317] on input "text" at bounding box center [394, 318] width 652 height 33
paste input "james.moore@lblesd.k12.or.us"
type input "james.moore@lblesd.k12.or.us"
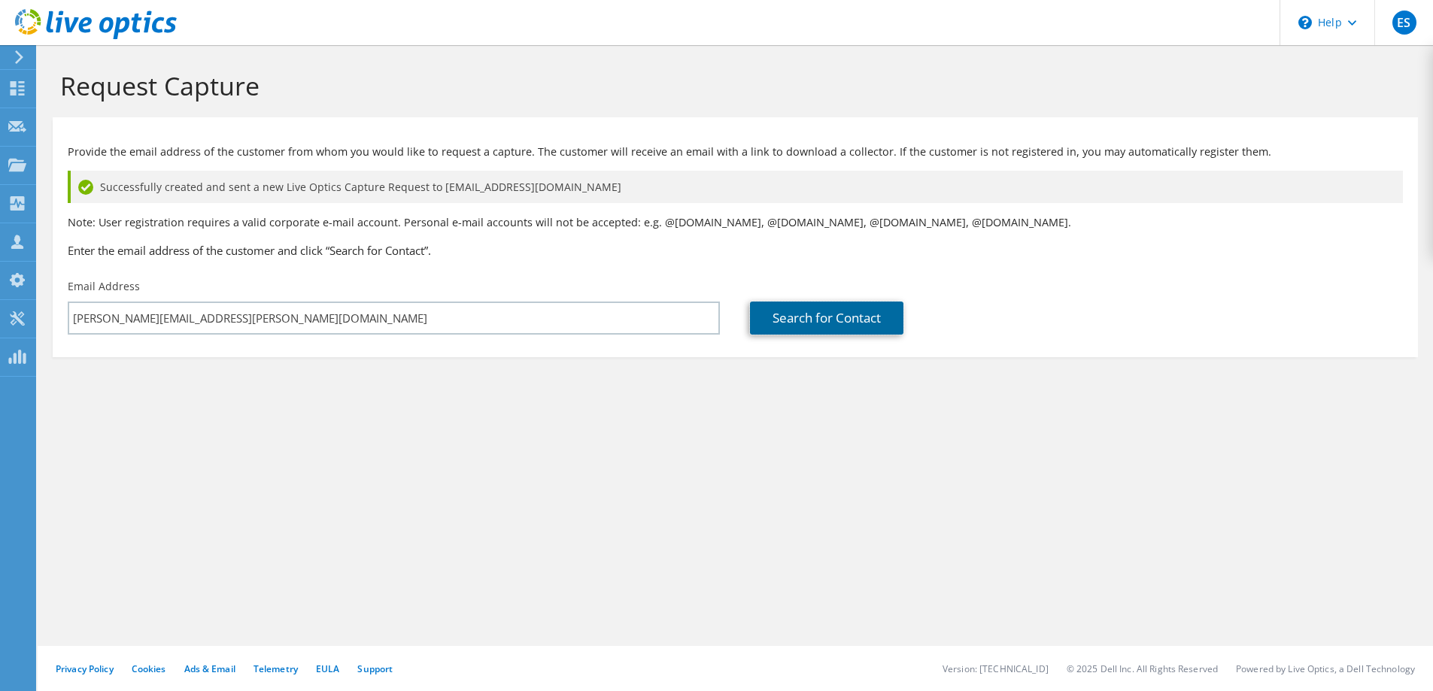
click at [811, 306] on link "Search for Contact" at bounding box center [826, 318] width 153 height 33
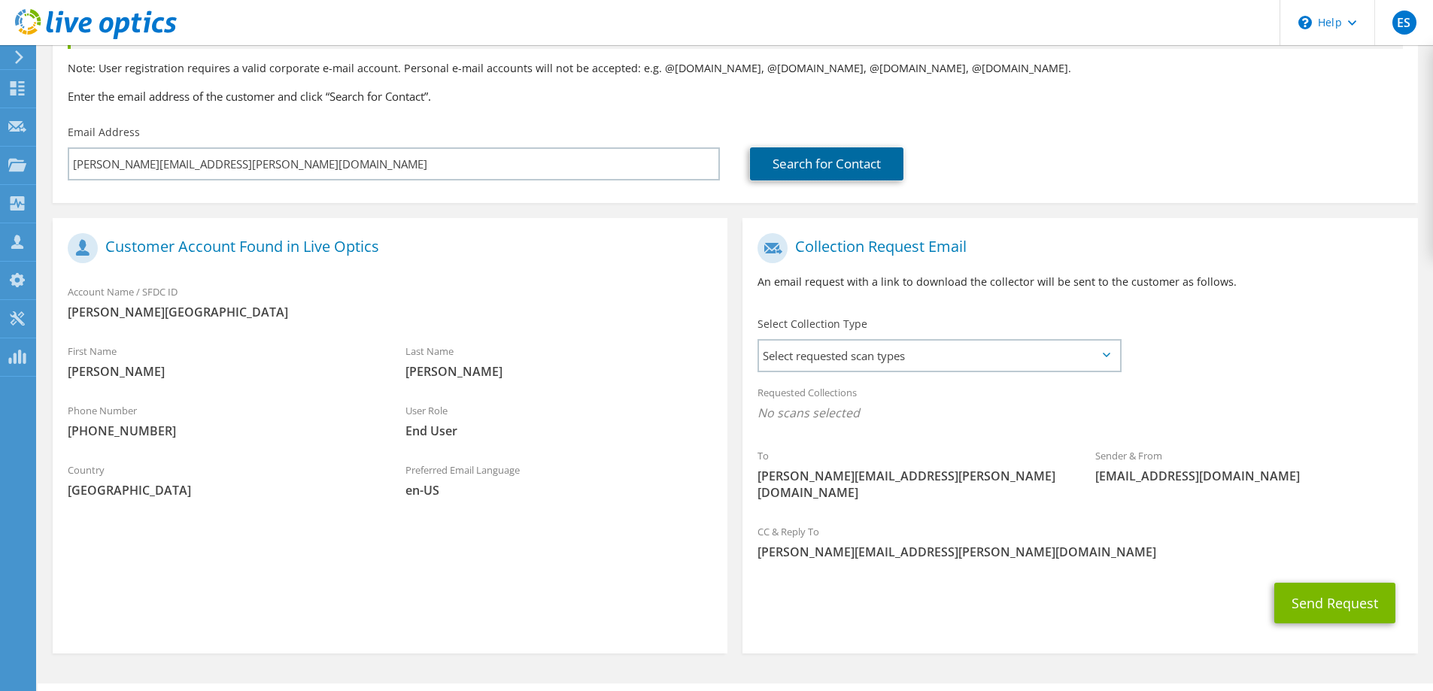
scroll to position [175, 0]
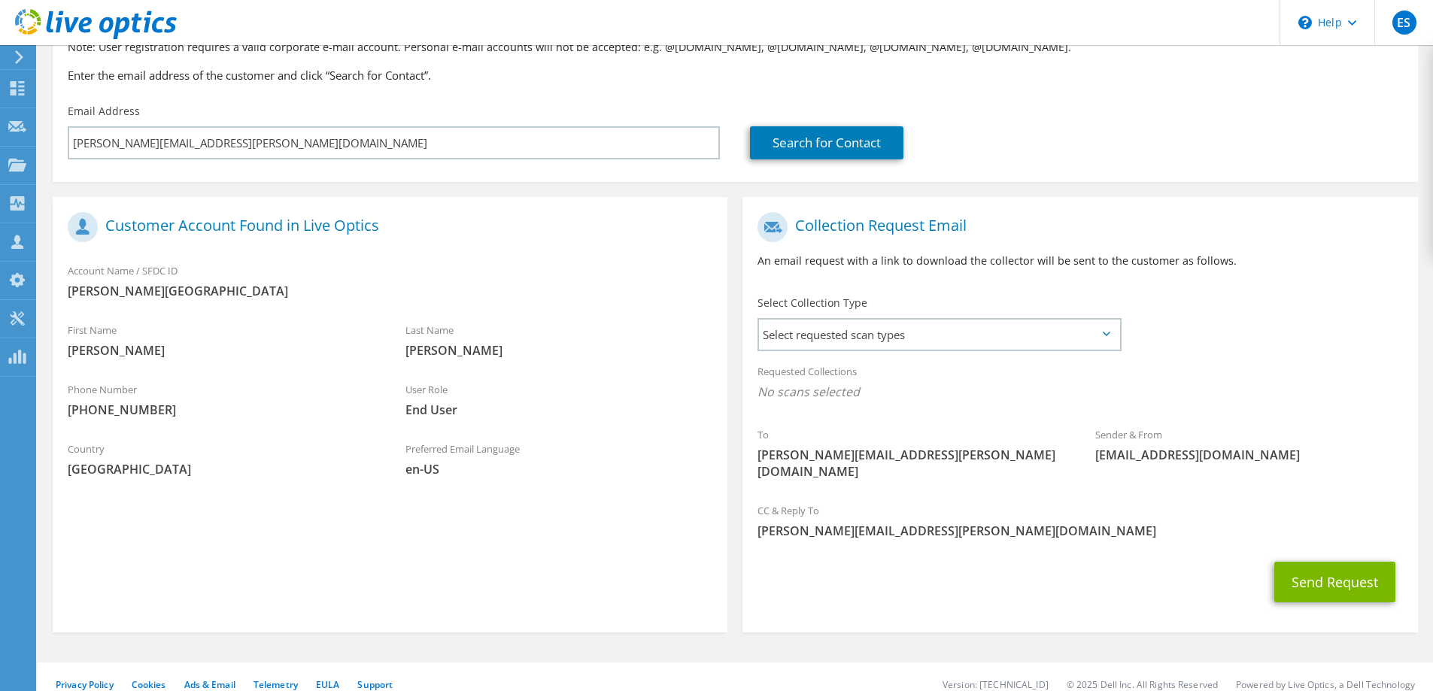
click at [979, 323] on span "Select requested scan types" at bounding box center [939, 335] width 360 height 30
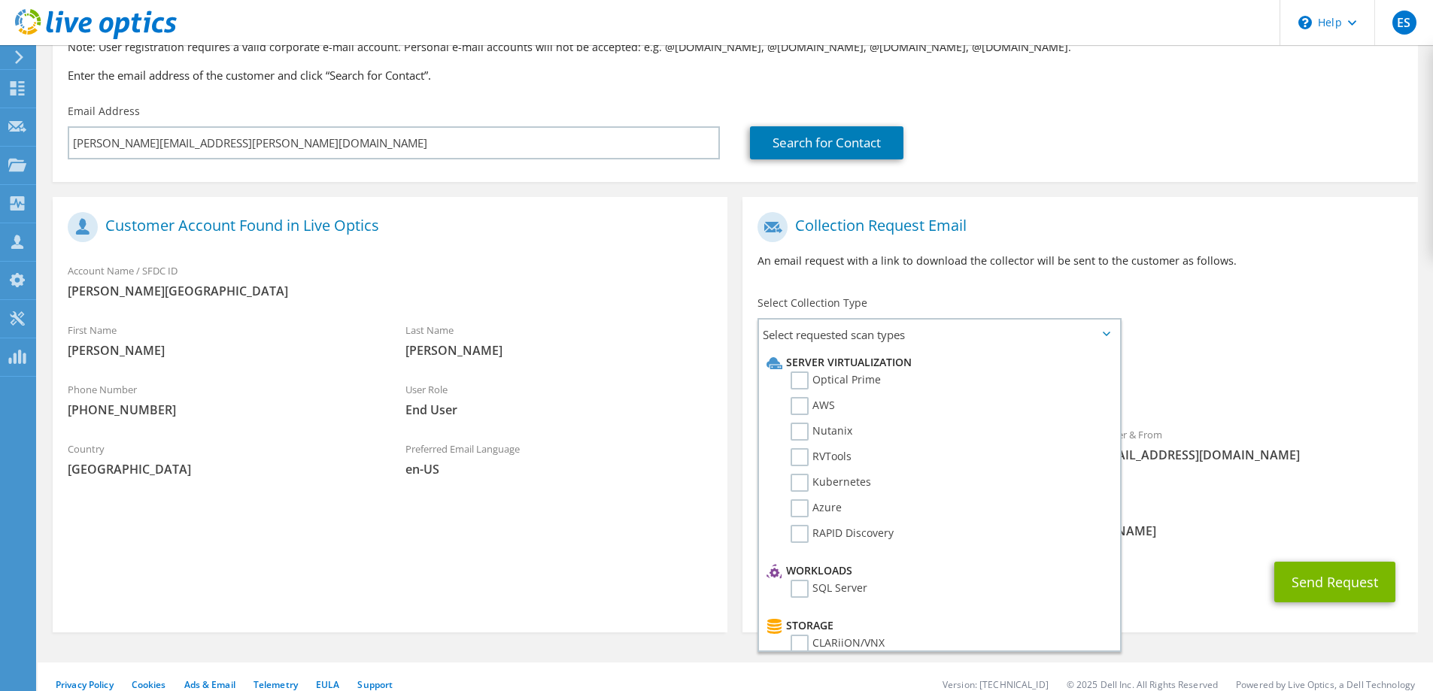
click at [821, 379] on label "Optical Prime" at bounding box center [836, 381] width 90 height 18
click at [0, 0] on input "Optical Prime" at bounding box center [0, 0] width 0 height 0
click at [1325, 567] on button "Send Request" at bounding box center [1334, 586] width 121 height 41
